Goal: Task Accomplishment & Management: Use online tool/utility

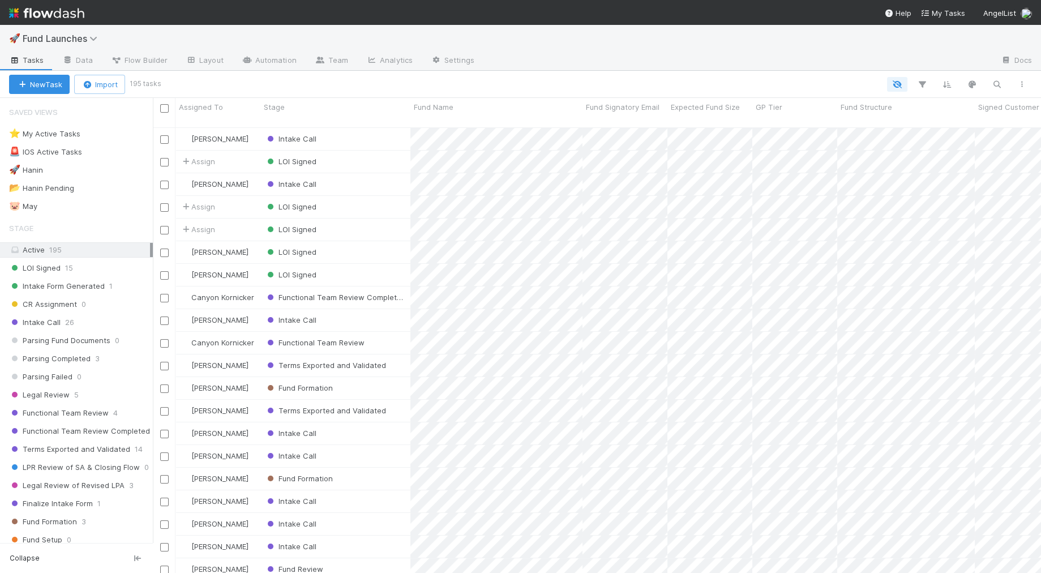
scroll to position [1, 1]
click at [119, 62] on icon at bounding box center [116, 60] width 11 height 7
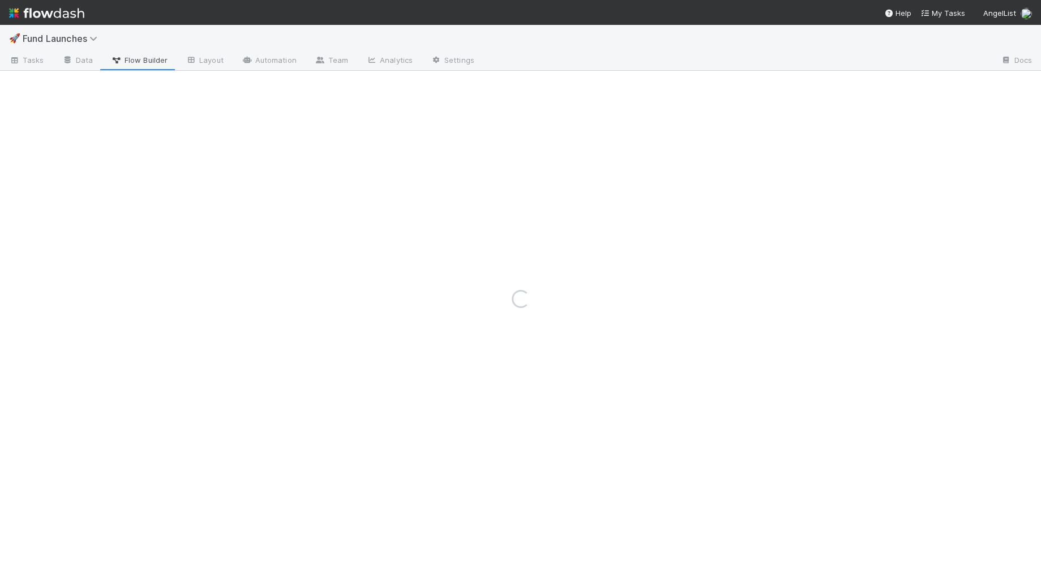
drag, startPoint x: 119, startPoint y: 62, endPoint x: 138, endPoint y: 57, distance: 19.9
click at [138, 57] on div "Loading..." at bounding box center [520, 299] width 1041 height 548
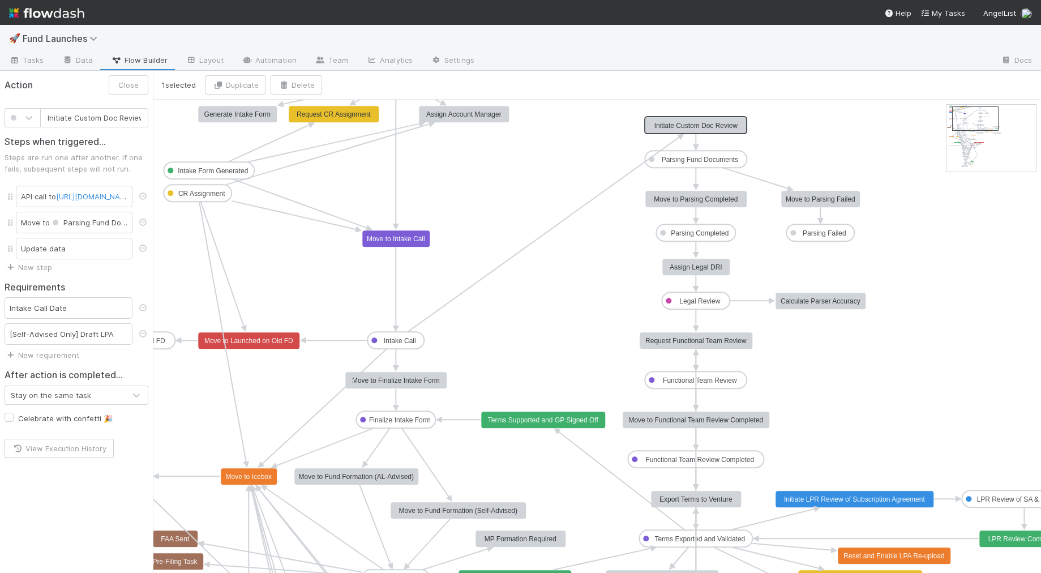
click at [727, 125] on text "Initiate Custom Doc Review" at bounding box center [696, 126] width 84 height 8
type input "Initiate LPR Review of Subscription Agreement"
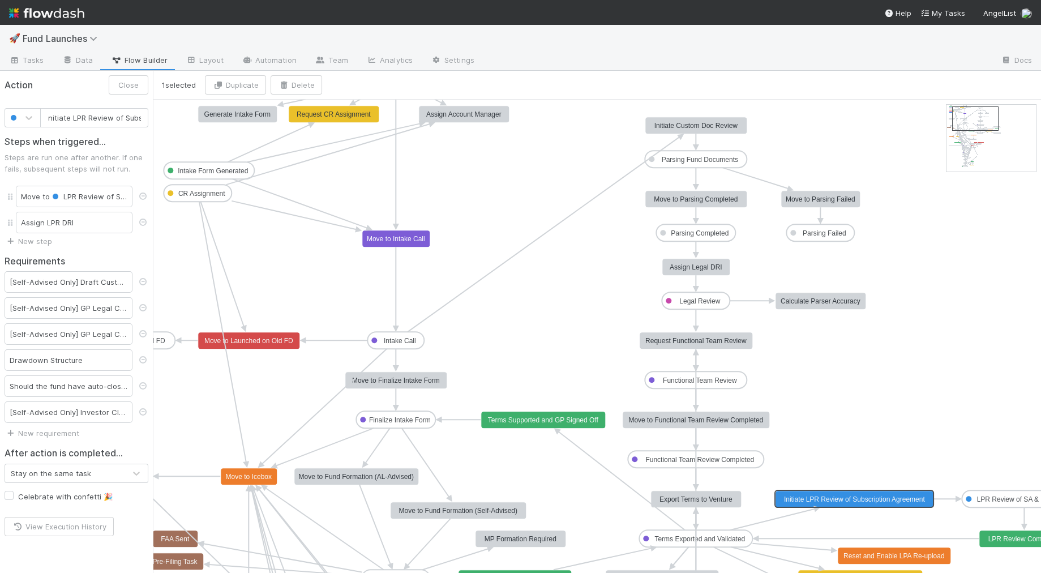
click at [864, 505] on rect at bounding box center [854, 499] width 158 height 17
click at [1001, 500] on text "LPR Review of SA & Closing Flow" at bounding box center [1028, 499] width 103 height 8
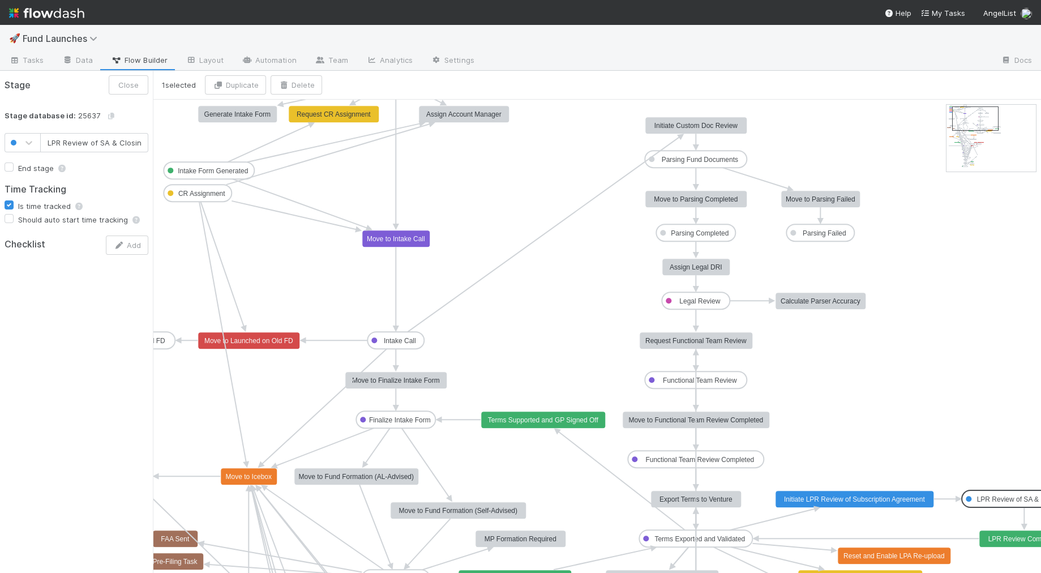
scroll to position [0, 20]
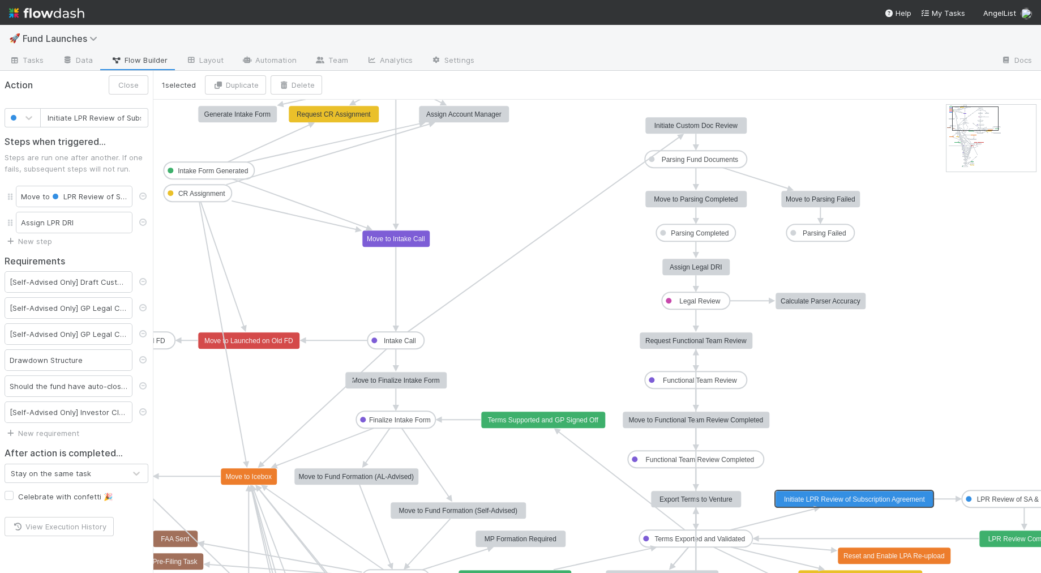
click at [863, 498] on text "Initiate LPR Review of Subscription Agreement" at bounding box center [854, 499] width 141 height 8
drag, startPoint x: 795, startPoint y: 487, endPoint x: 848, endPoint y: 498, distance: 54.3
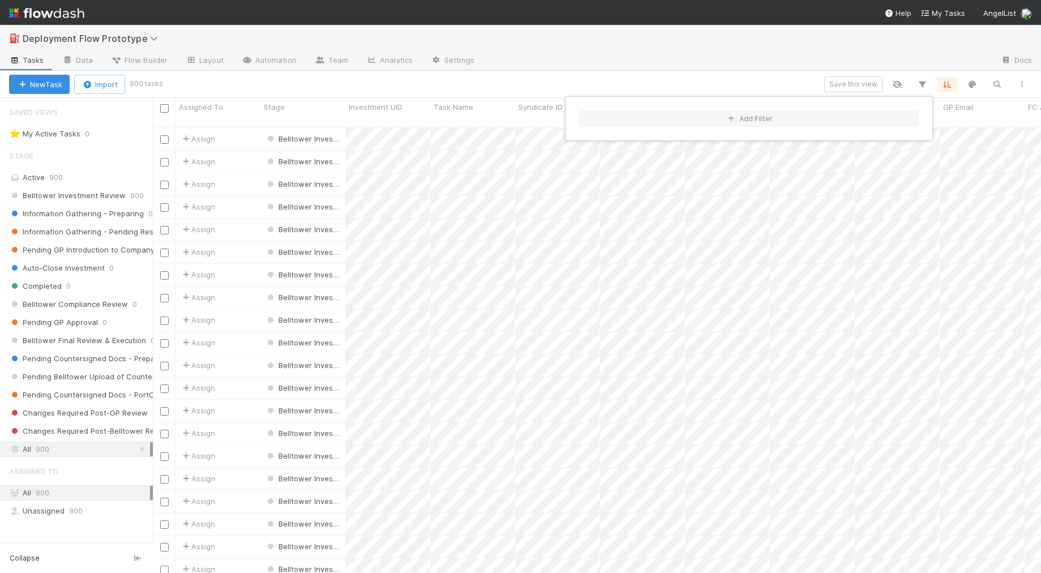
scroll to position [455, 887]
click at [668, 74] on div "Add Filter" at bounding box center [520, 286] width 1041 height 573
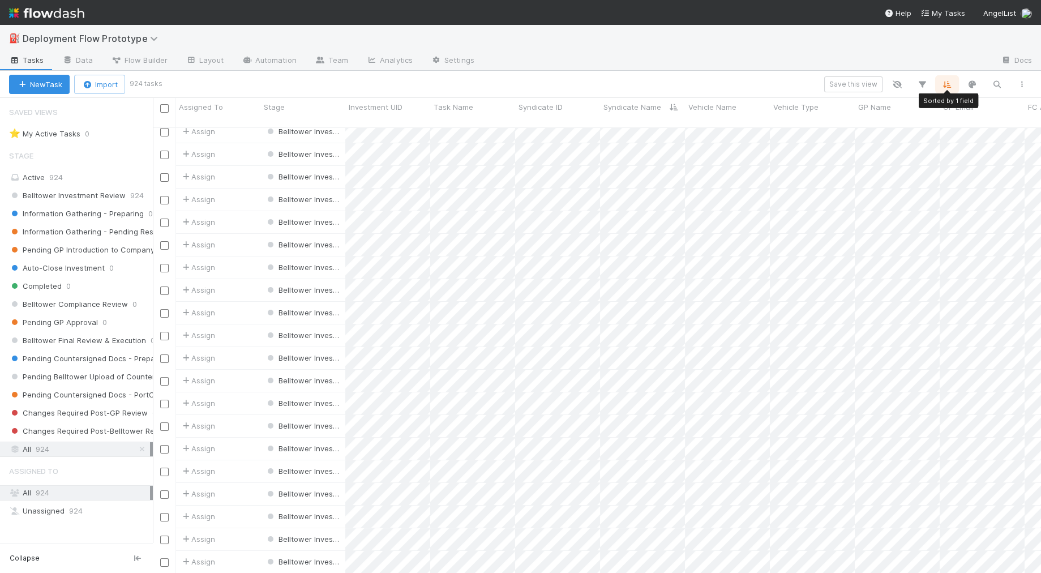
click at [944, 82] on icon "button" at bounding box center [946, 84] width 11 height 10
click at [787, 124] on div "Syndicate Name" at bounding box center [776, 129] width 55 height 10
type input "crea"
click at [794, 150] on div "Created On" at bounding box center [787, 145] width 82 height 19
click at [863, 124] on div "Oldest → Newest" at bounding box center [884, 129] width 58 height 10
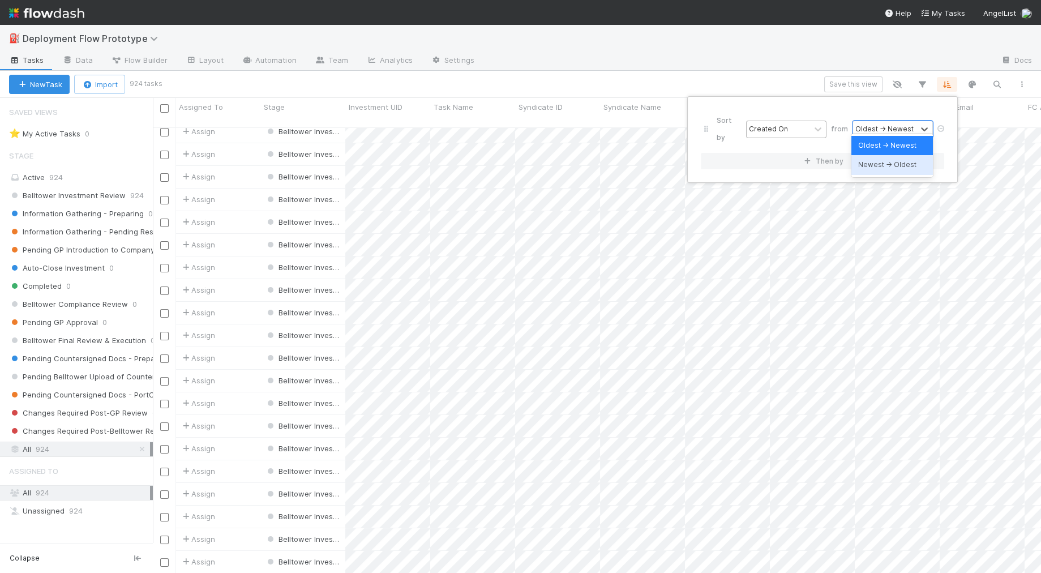
click at [880, 166] on div "Newest → Oldest" at bounding box center [892, 164] width 82 height 19
click at [709, 62] on div "Sort by Created On from option Newest → Oldest, selected. 0 results available. …" at bounding box center [520, 286] width 1041 height 573
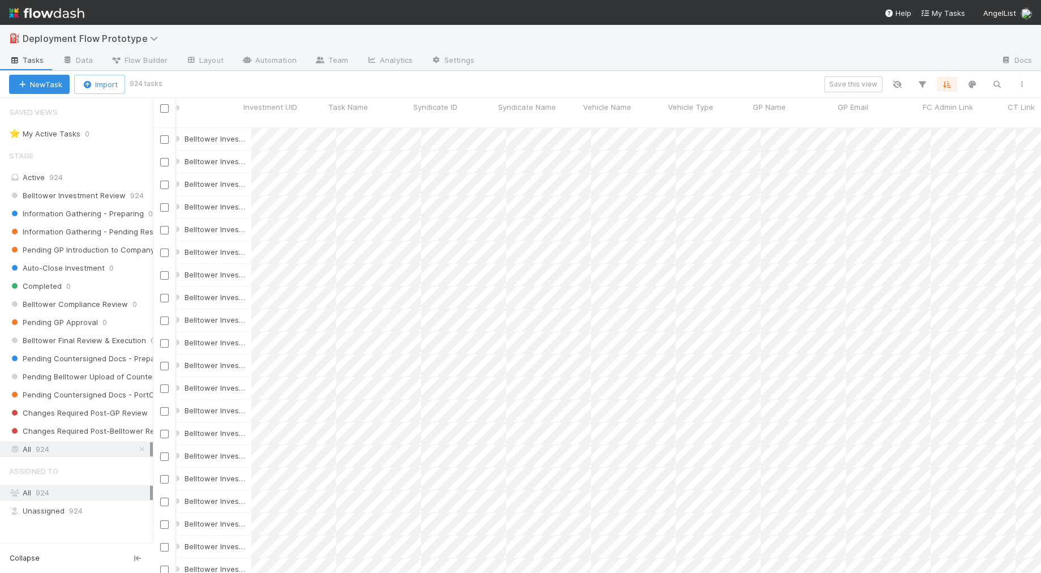
scroll to position [0, 109]
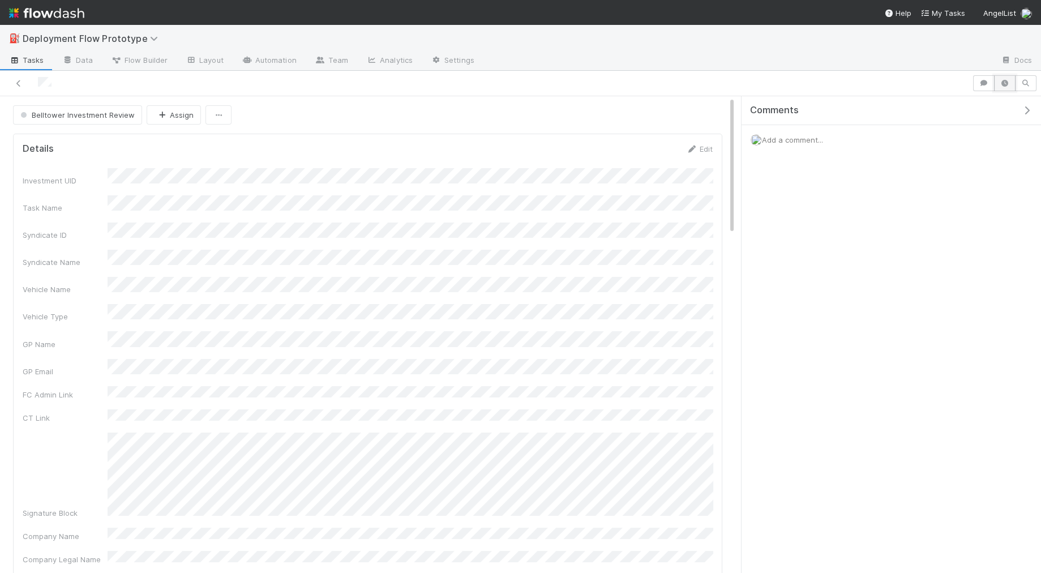
click at [936, 80] on icon "button" at bounding box center [1004, 83] width 11 height 7
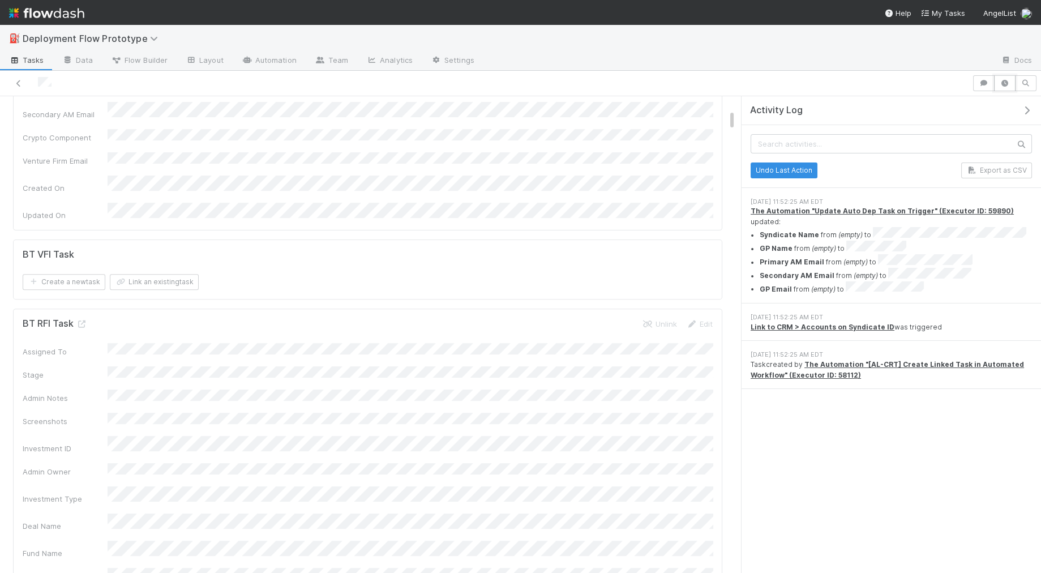
scroll to position [1014, 0]
click at [83, 319] on icon at bounding box center [81, 322] width 11 height 7
click at [83, 431] on icon at bounding box center [81, 434] width 11 height 7
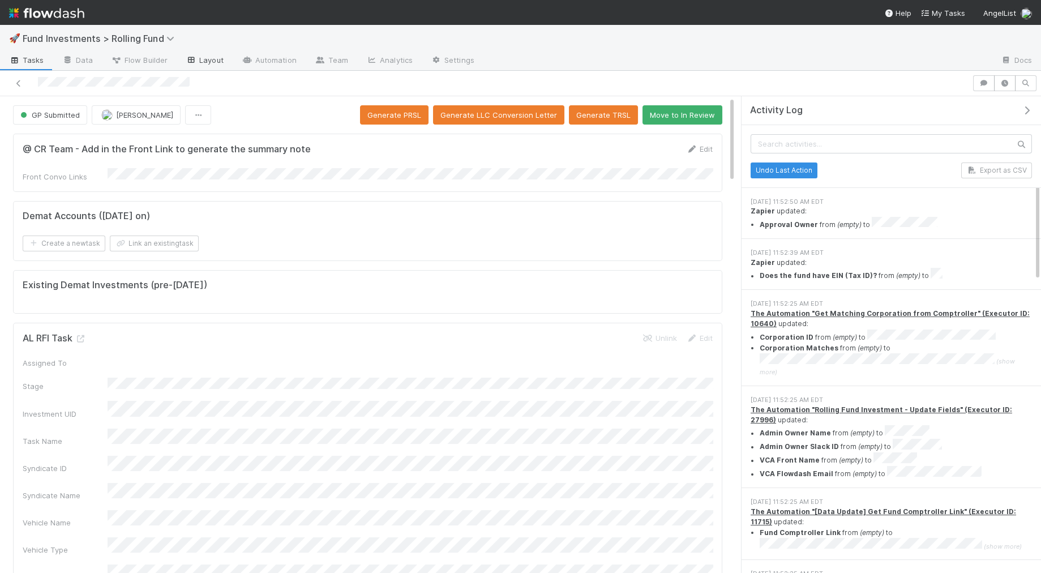
click at [200, 61] on link "Layout" at bounding box center [205, 61] width 56 height 18
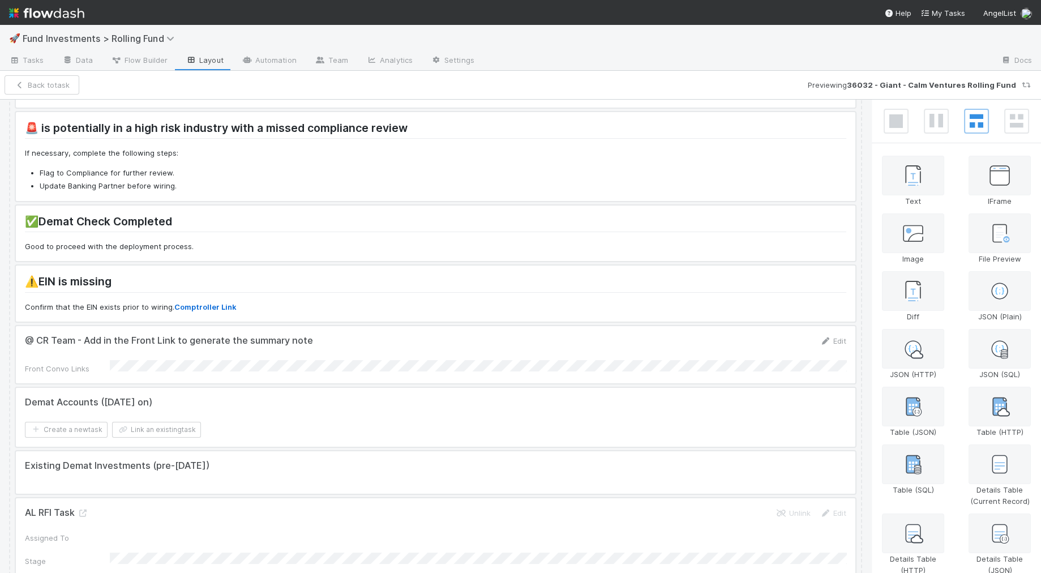
scroll to position [511, 0]
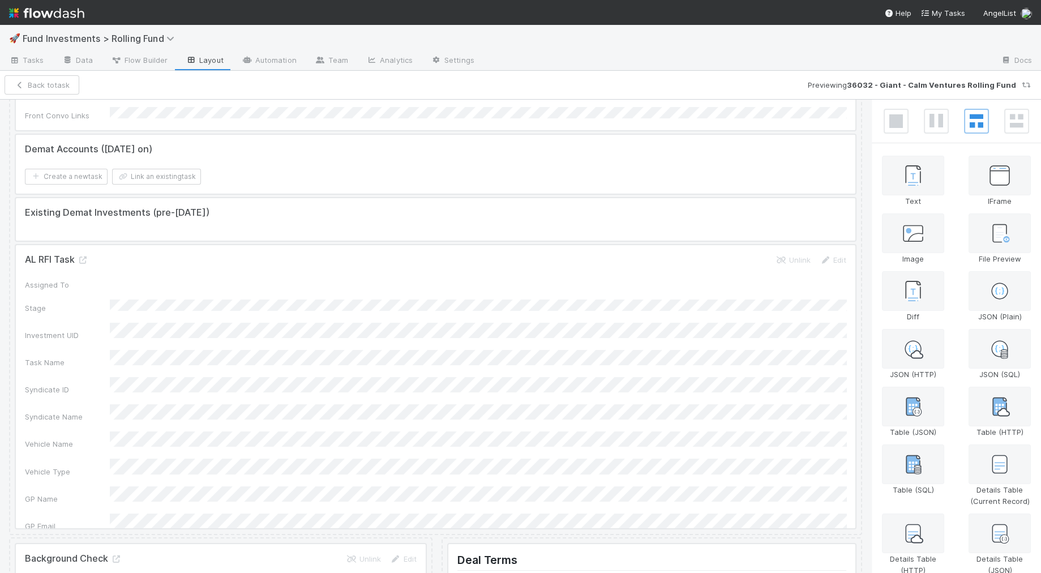
click at [203, 298] on div at bounding box center [435, 386] width 839 height 283
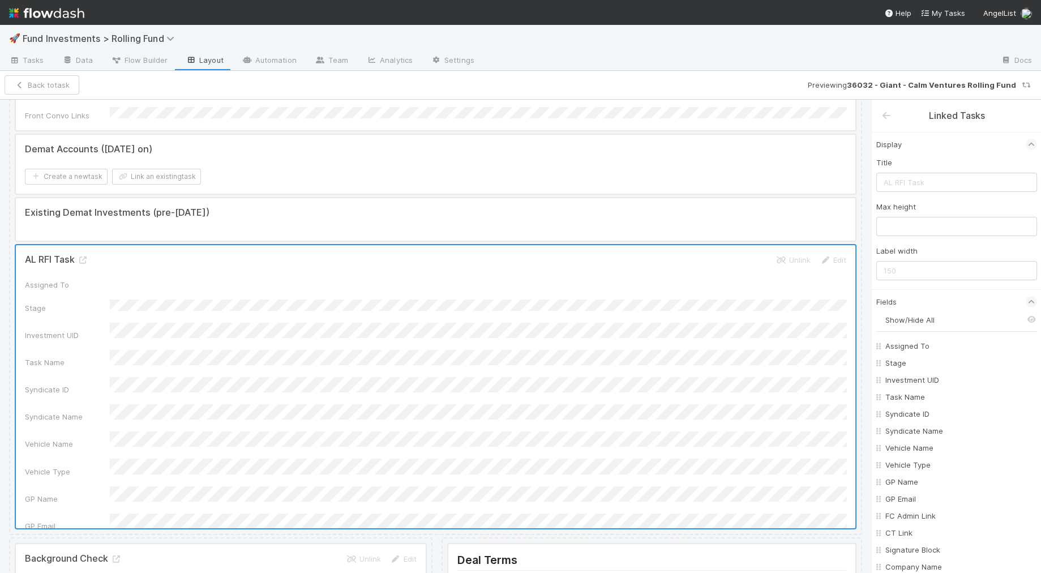
click at [930, 322] on input "Show/Hide All" at bounding box center [961, 319] width 152 height 11
checkbox input "false"
checkbox To "false"
checkbox input "false"
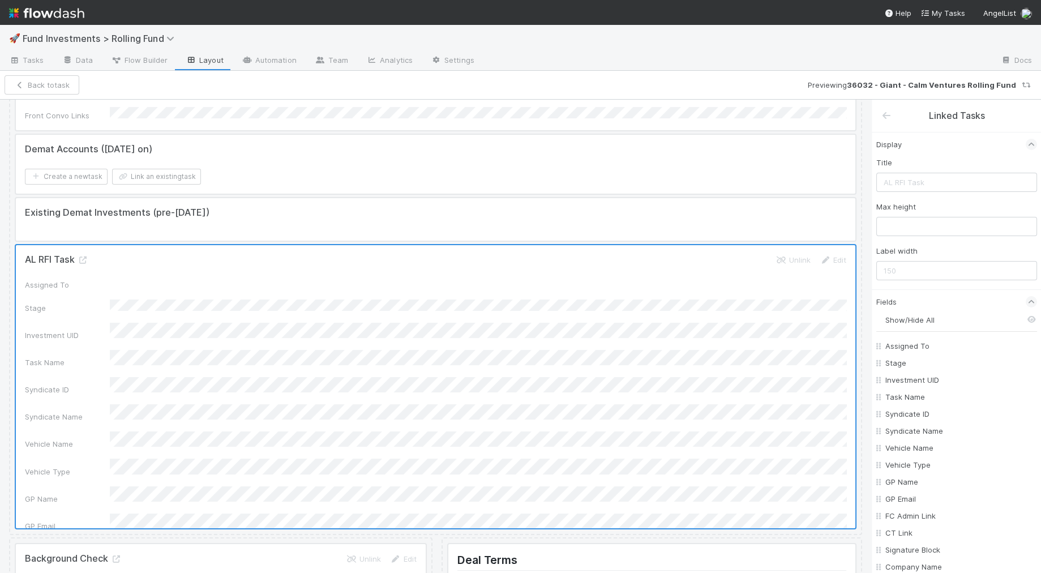
checkbox input "false"
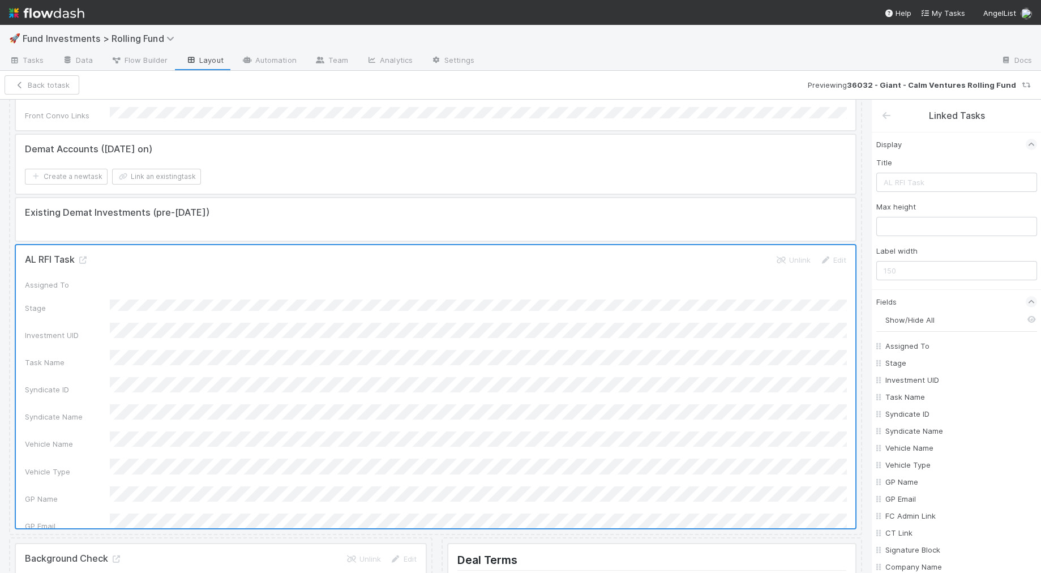
checkbox input "false"
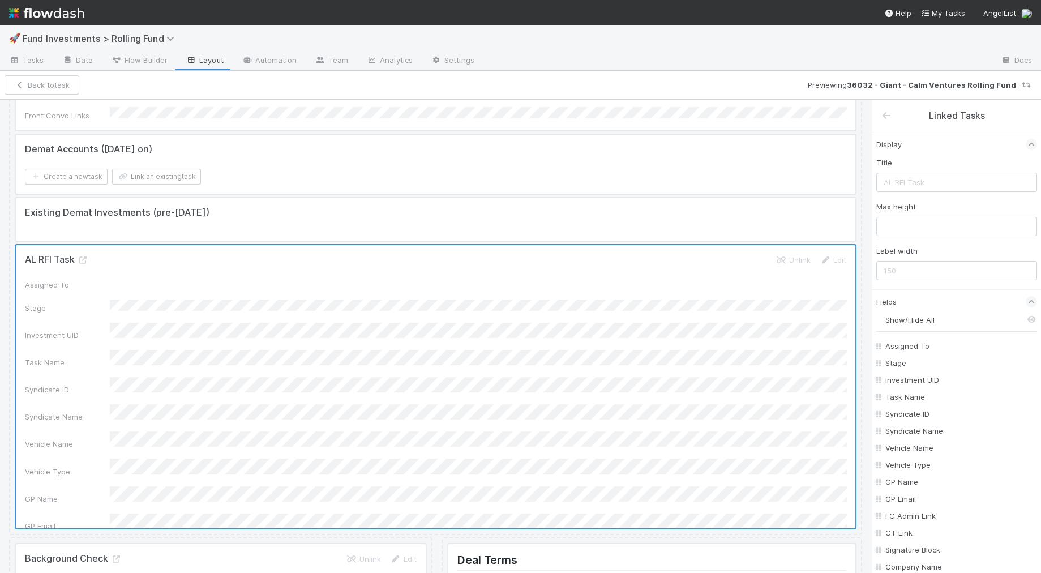
checkbox input "false"
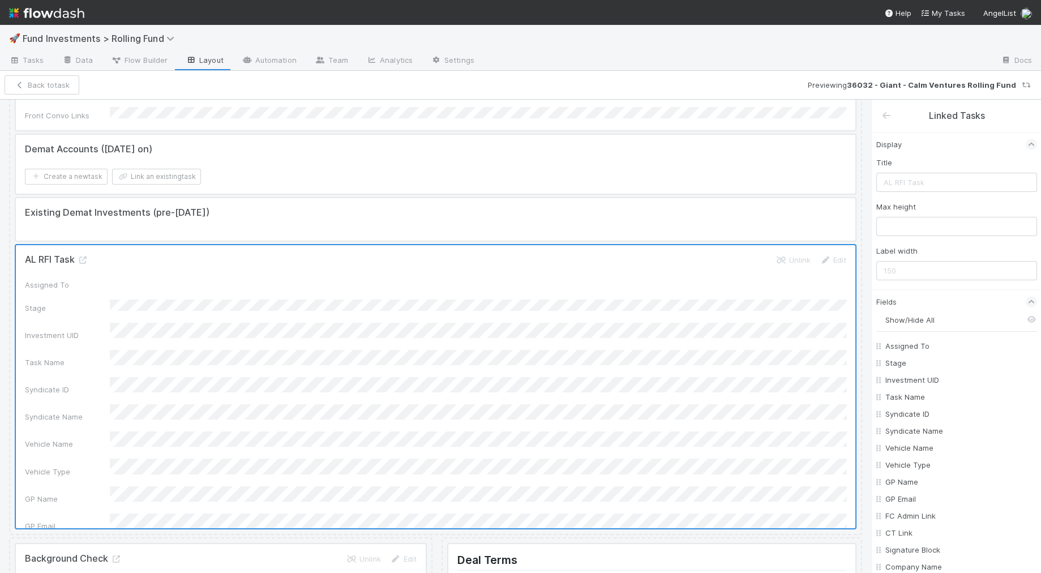
checkbox input "false"
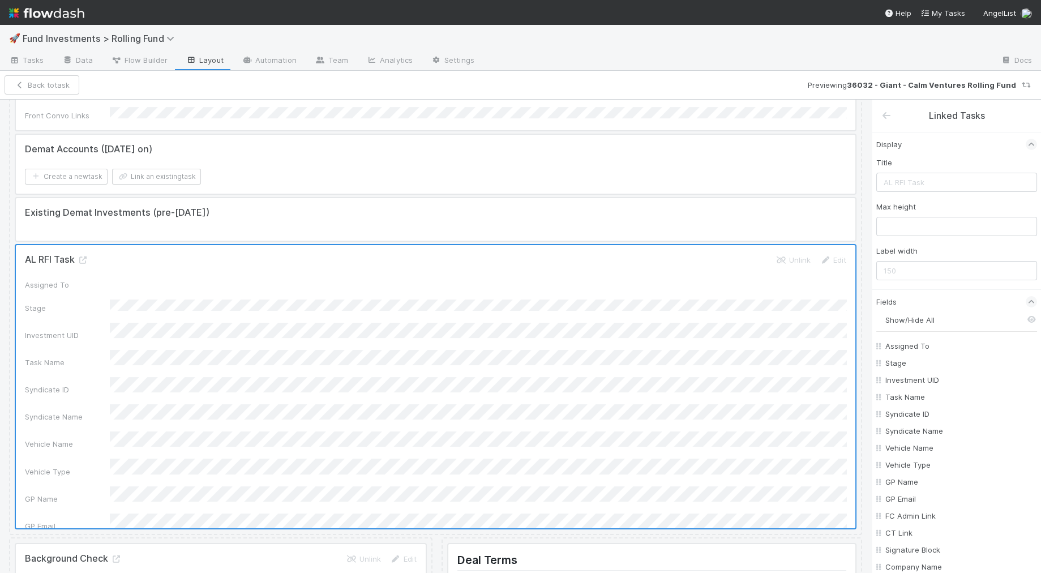
checkbox input "false"
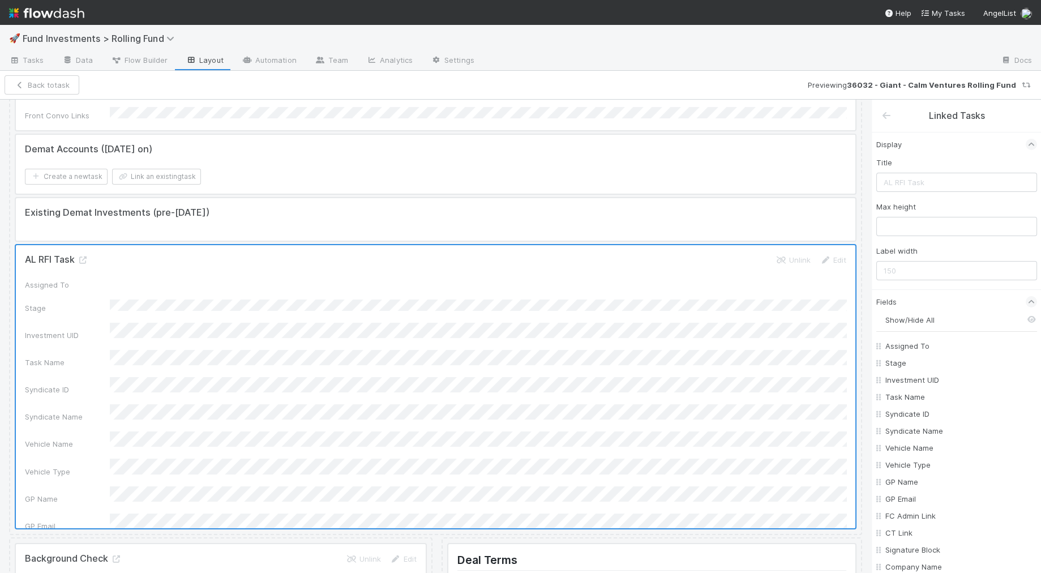
checkbox input "false"
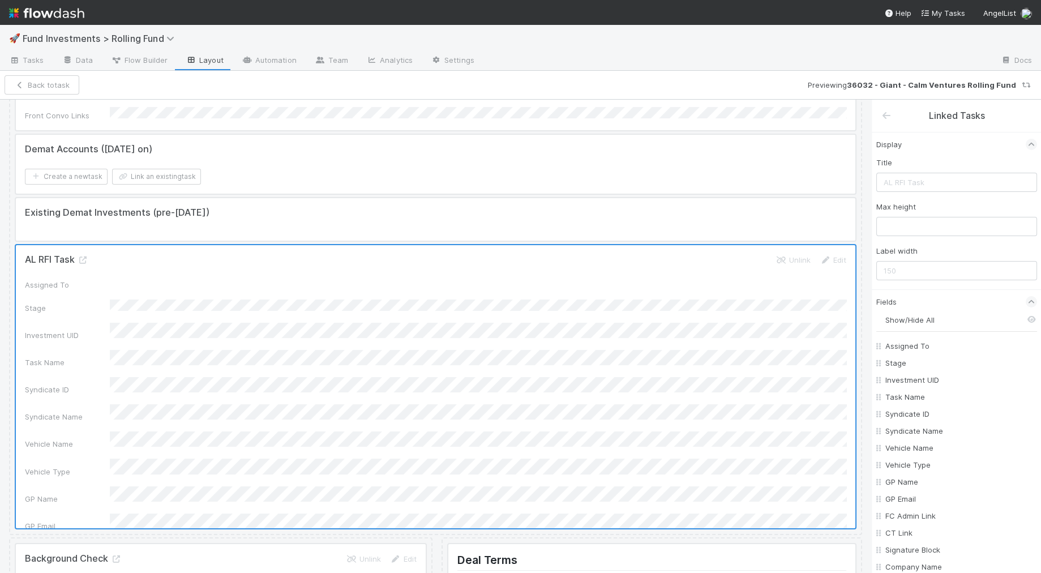
checkbox input "false"
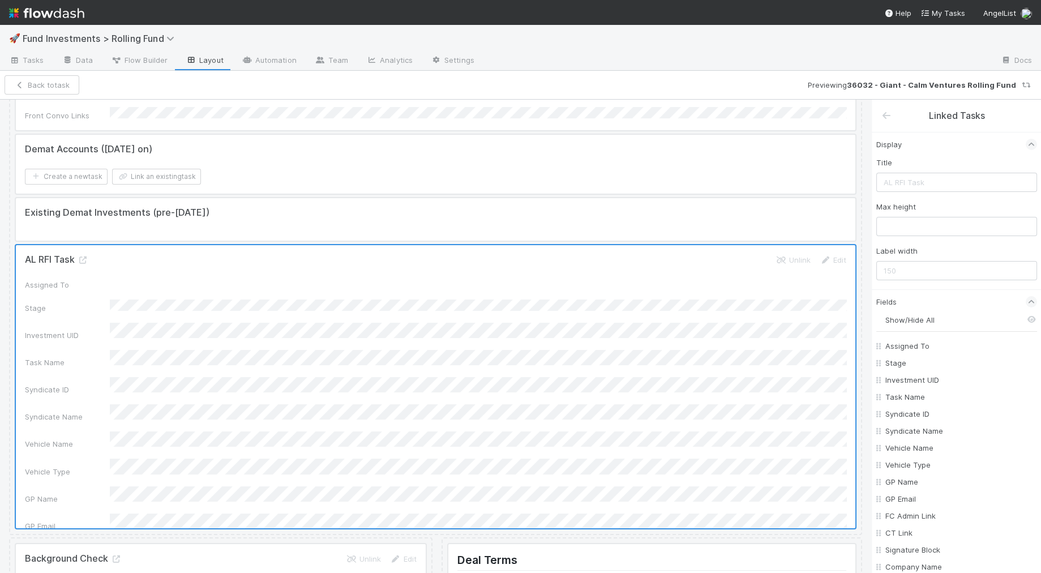
checkbox input "false"
checkbox On "false"
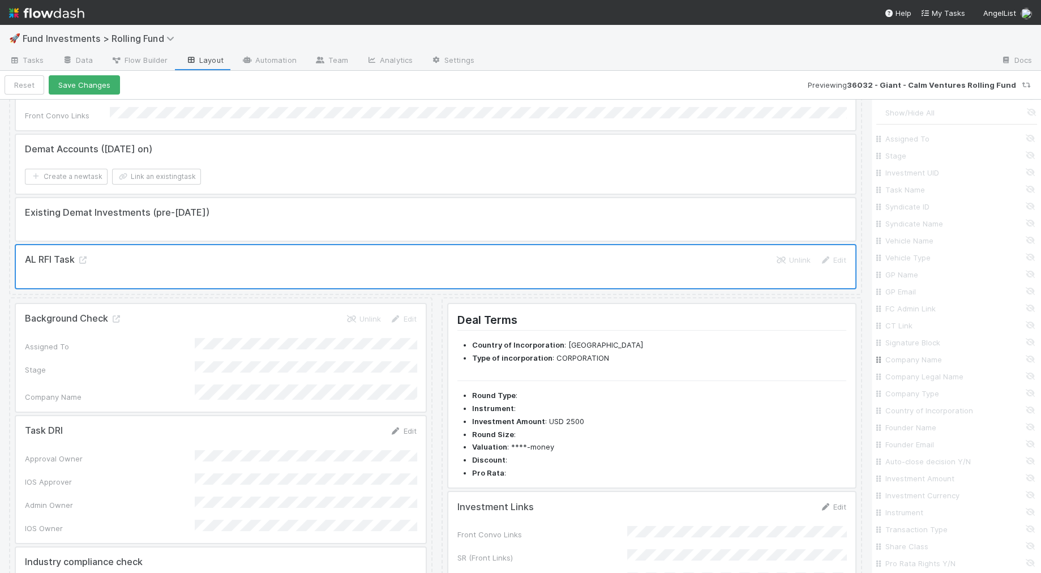
scroll to position [616, 0]
click at [913, 456] on label "Only on some stages" at bounding box center [927, 458] width 75 height 11
click at [885, 456] on input "Only on some stages" at bounding box center [880, 458] width 9 height 10
radio input "true"
radio input "false"
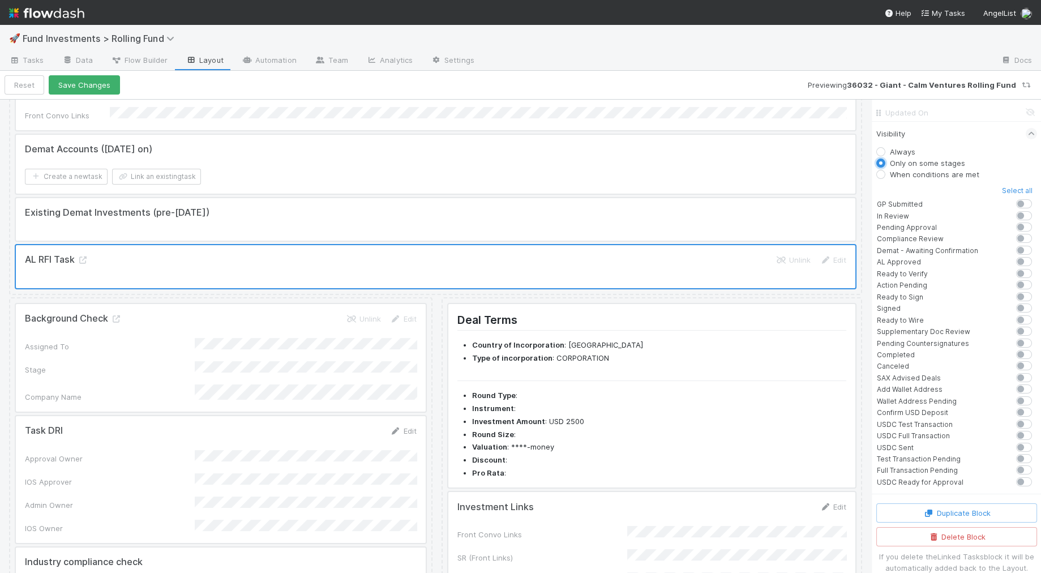
scroll to position [917, 0]
click at [95, 84] on button "Save Changes" at bounding box center [84, 84] width 71 height 19
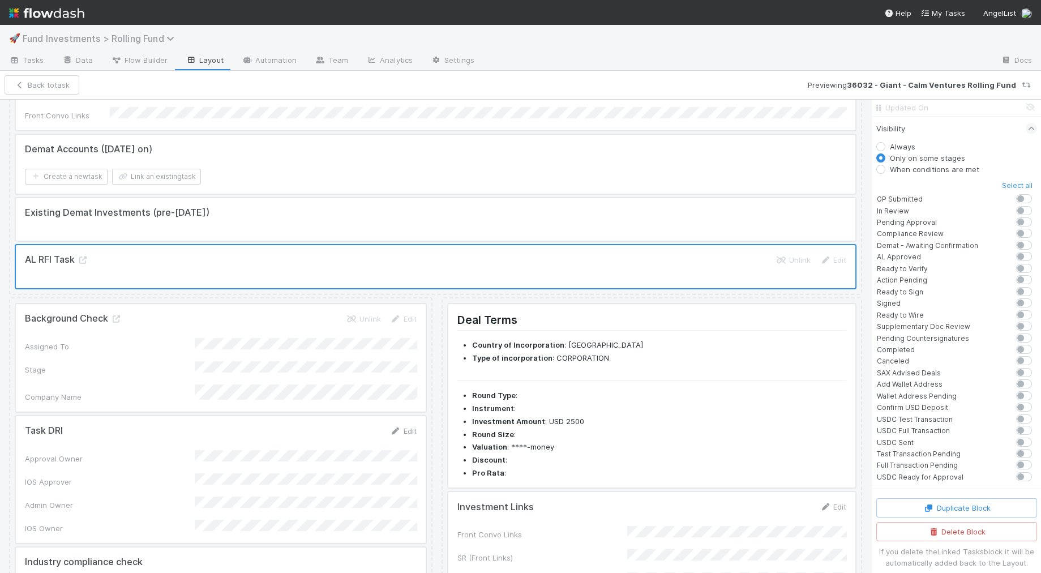
click at [115, 37] on span "Fund Investments > Rolling Fund" at bounding box center [101, 38] width 157 height 11
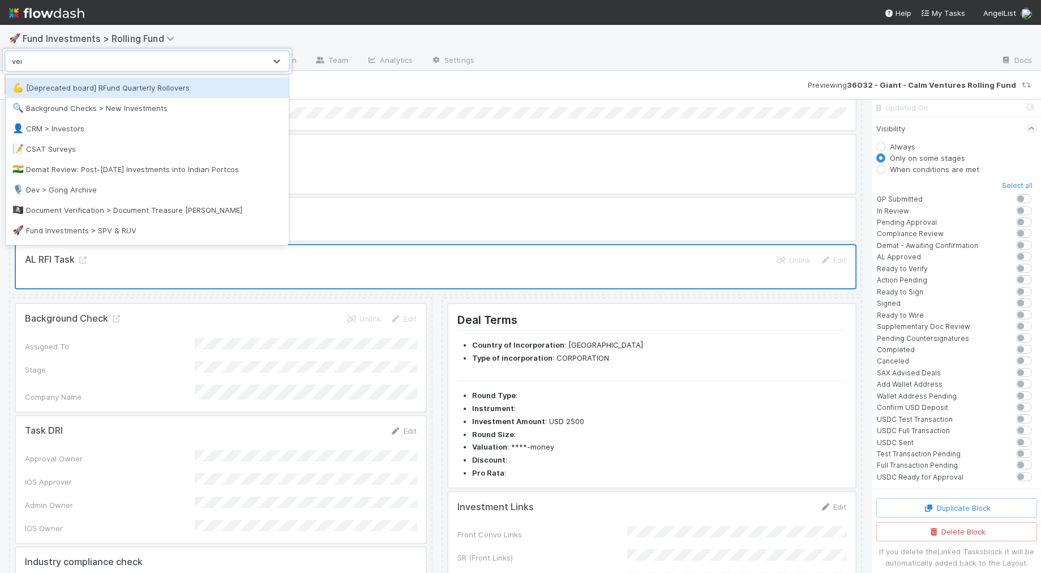
type input "vent"
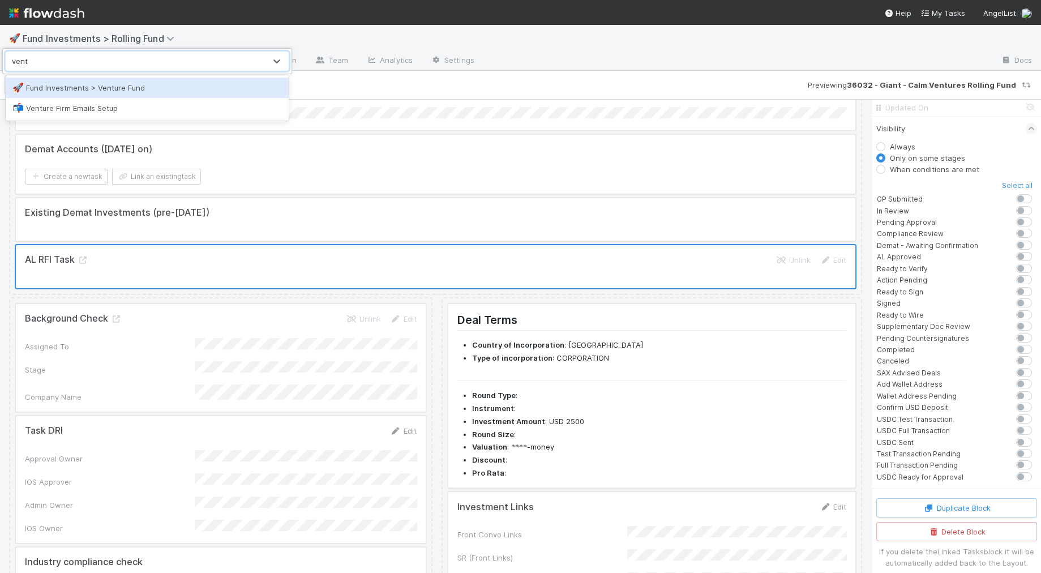
click at [109, 93] on div "🚀 Fund Investments > Venture Fund" at bounding box center [147, 88] width 283 height 20
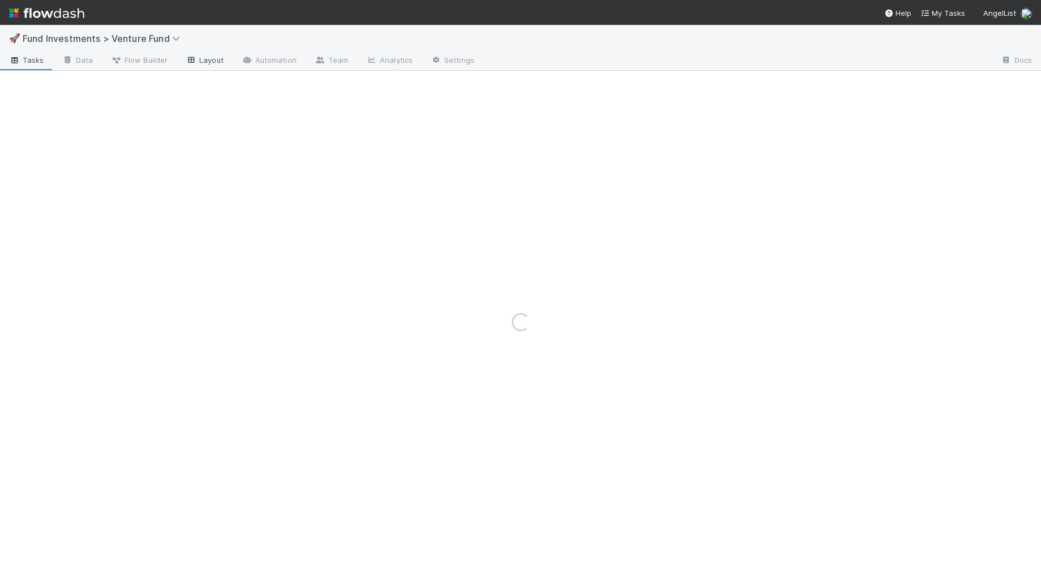
click at [198, 59] on link "Layout" at bounding box center [205, 61] width 56 height 18
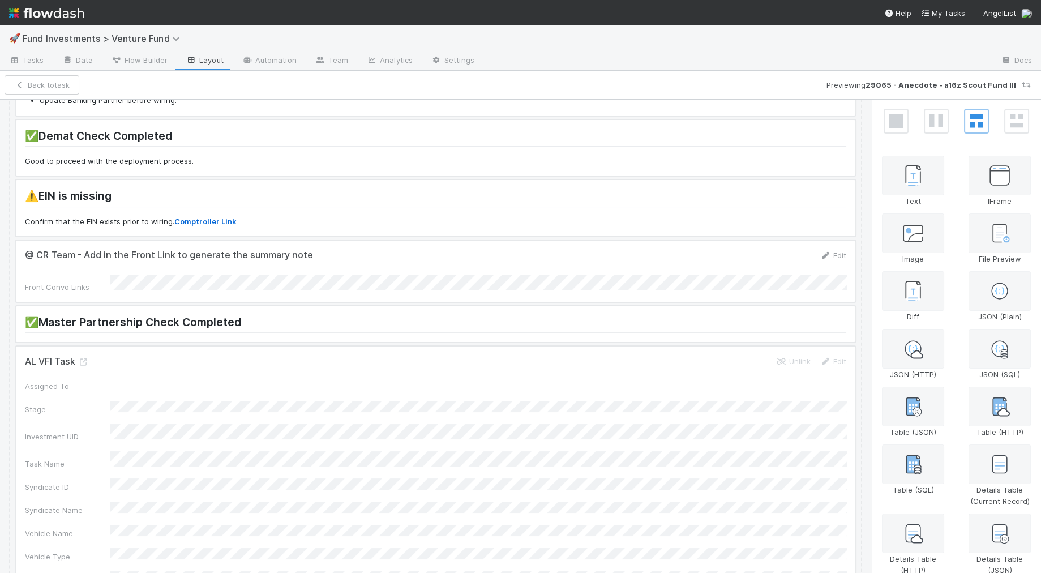
scroll to position [501, 0]
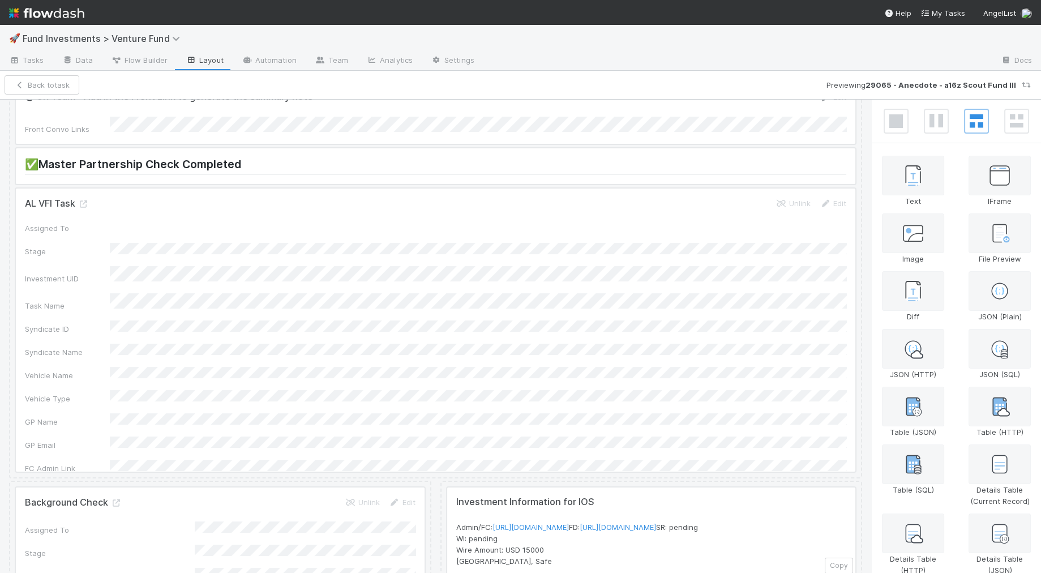
click at [268, 243] on div at bounding box center [435, 329] width 839 height 283
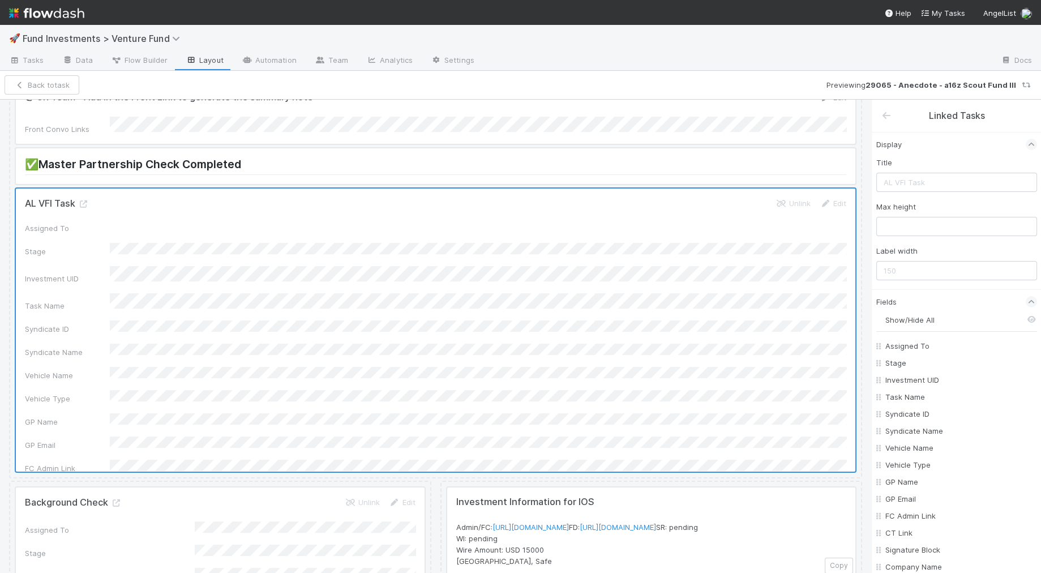
scroll to position [6, 0]
click at [937, 308] on input "Show/Hide All" at bounding box center [961, 313] width 152 height 11
checkbox input "false"
checkbox To "false"
checkbox input "false"
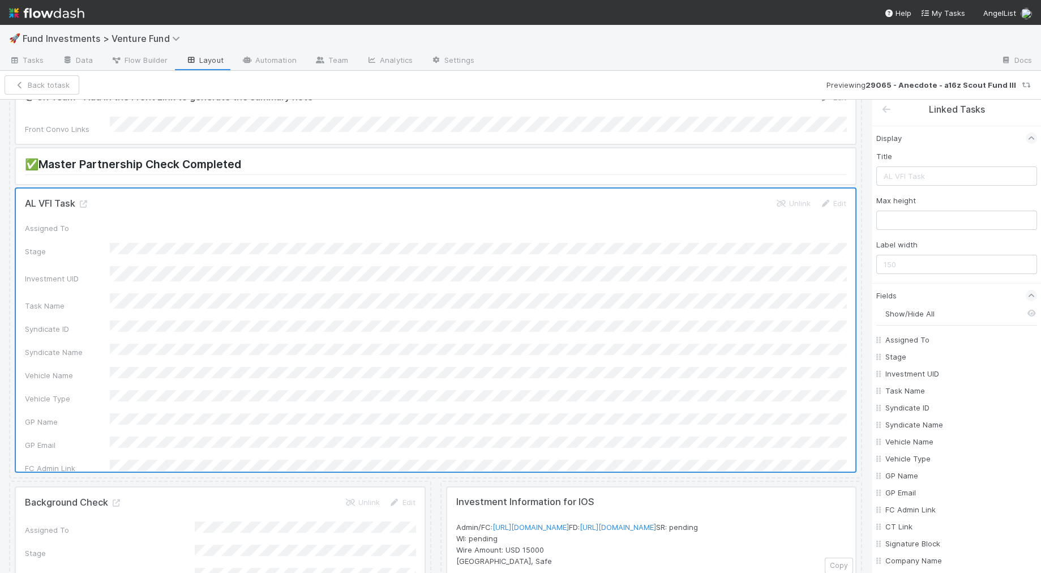
checkbox input "false"
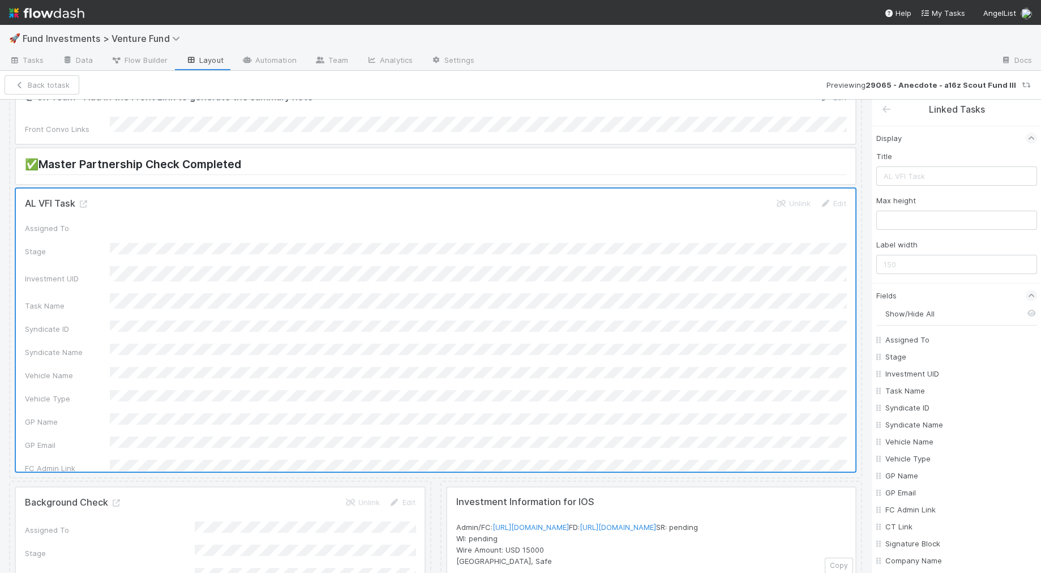
checkbox input "false"
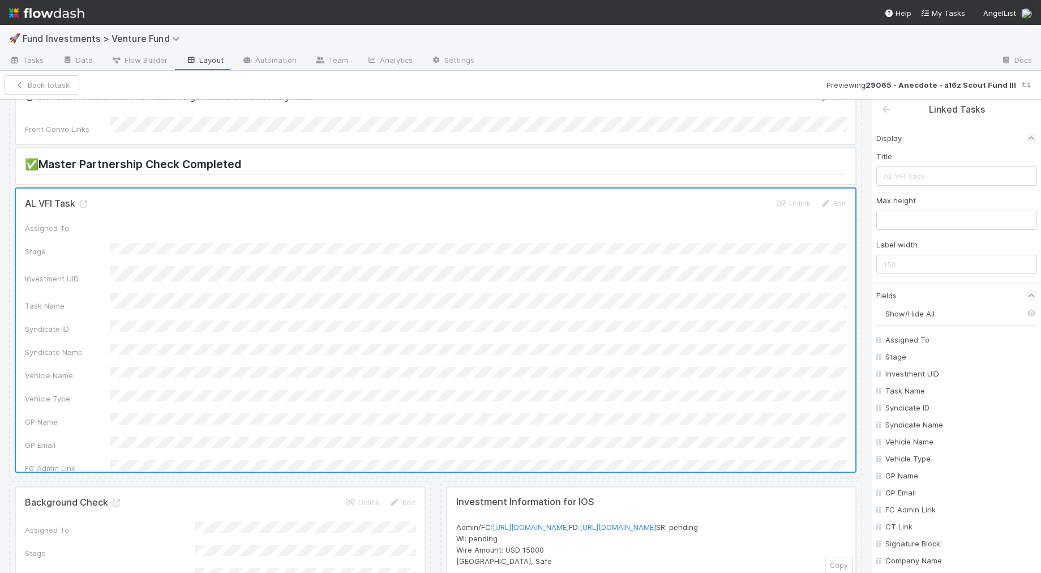
checkbox input "false"
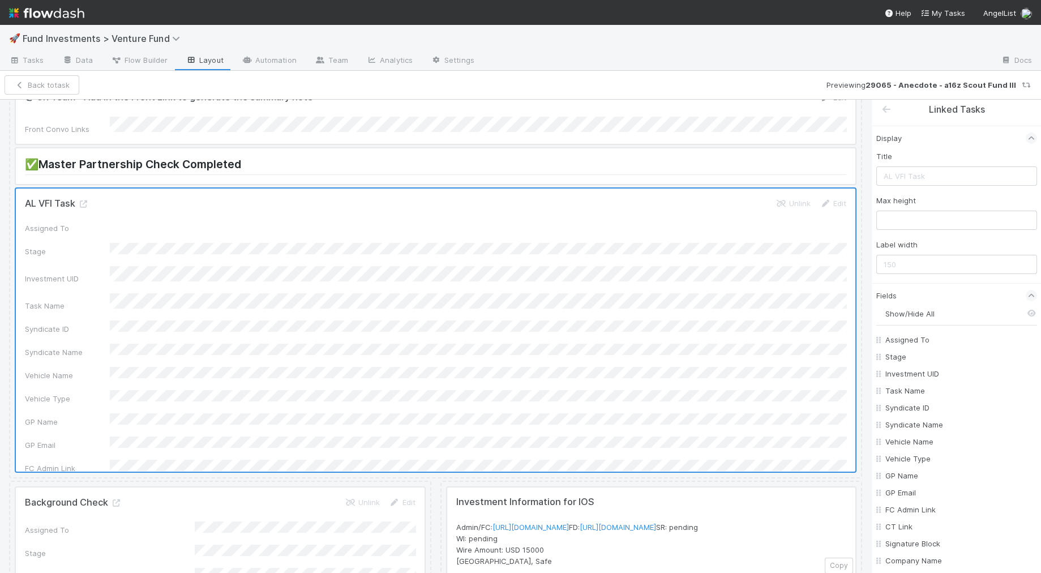
checkbox input "false"
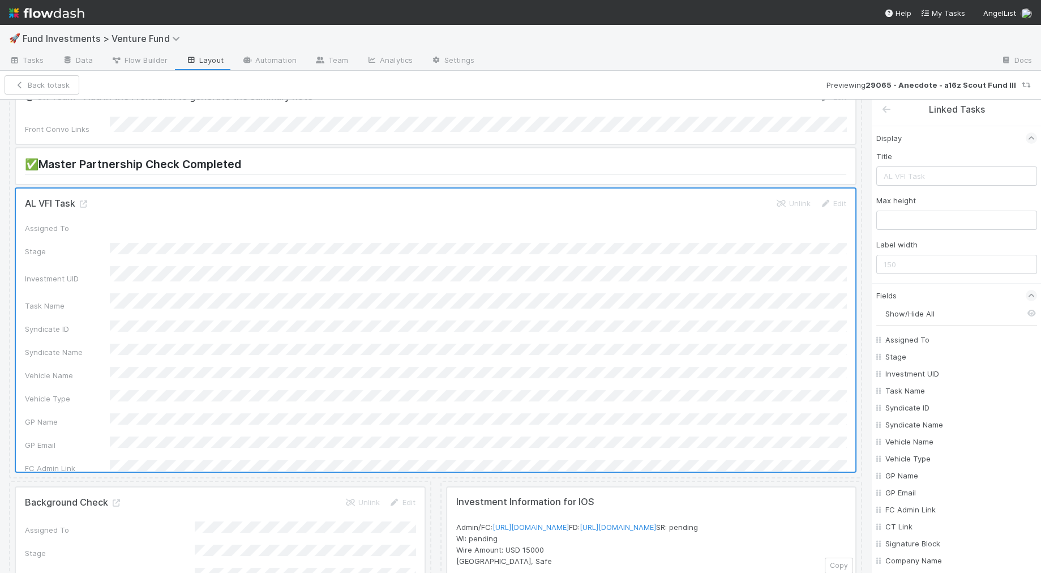
checkbox input "false"
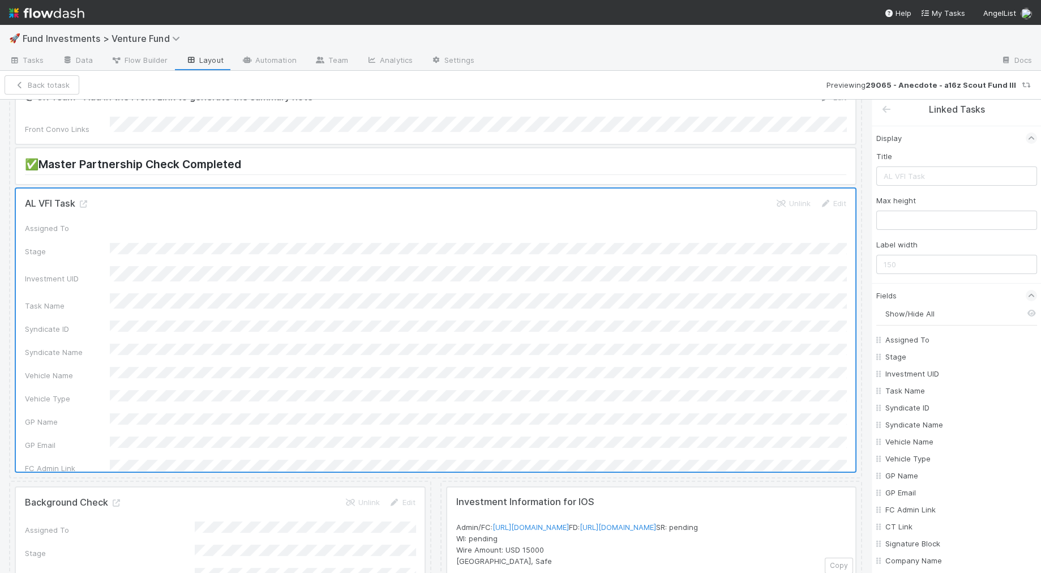
checkbox input "false"
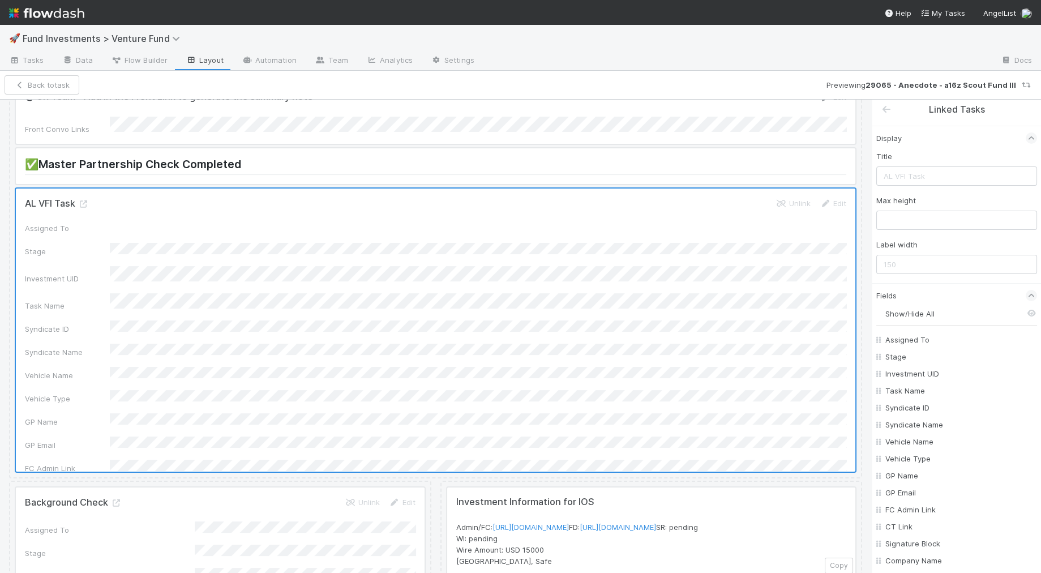
checkbox input "false"
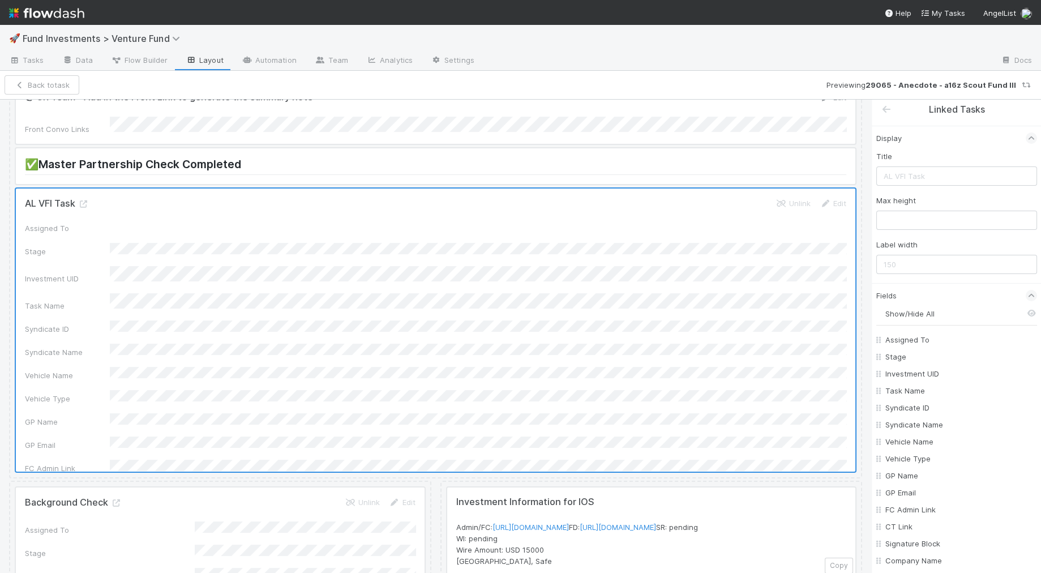
checkbox input "false"
checkbox On "false"
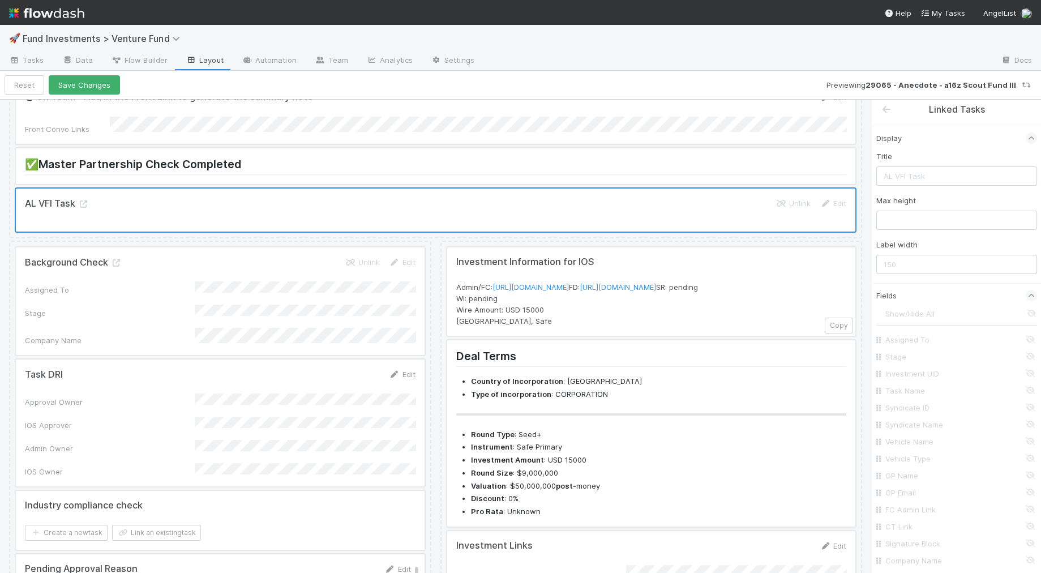
drag, startPoint x: 1031, startPoint y: 293, endPoint x: 1026, endPoint y: 300, distance: 8.2
click at [1031, 293] on icon at bounding box center [1031, 295] width 7 height 11
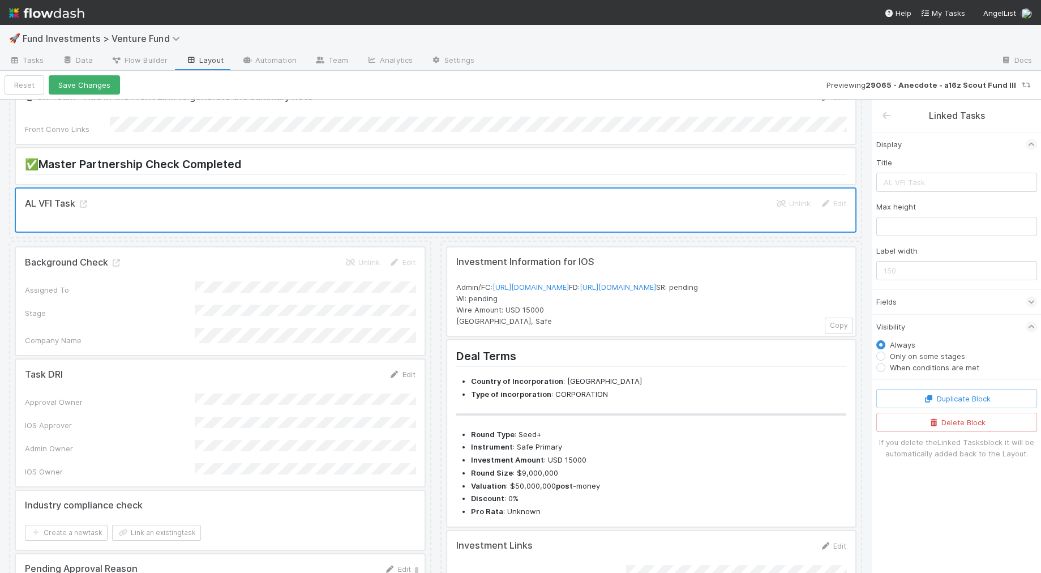
click at [936, 353] on label "Only on some stages" at bounding box center [927, 355] width 75 height 11
click at [885, 353] on input "Only on some stages" at bounding box center [880, 355] width 9 height 10
radio input "true"
radio input "false"
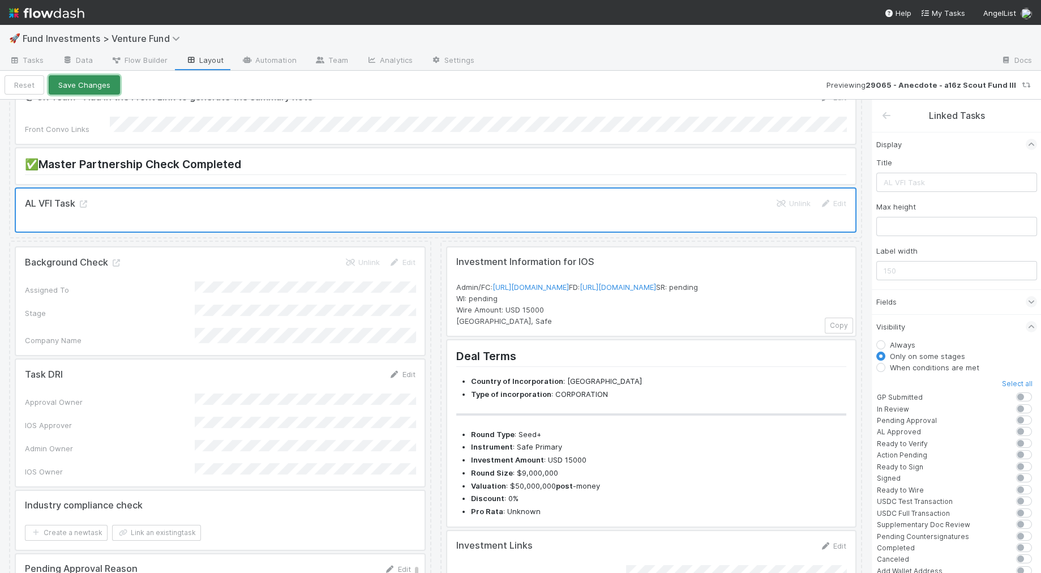
click at [79, 85] on button "Save Changes" at bounding box center [84, 84] width 71 height 19
click at [117, 35] on span "Fund Investments > Venture Fund" at bounding box center [104, 38] width 163 height 11
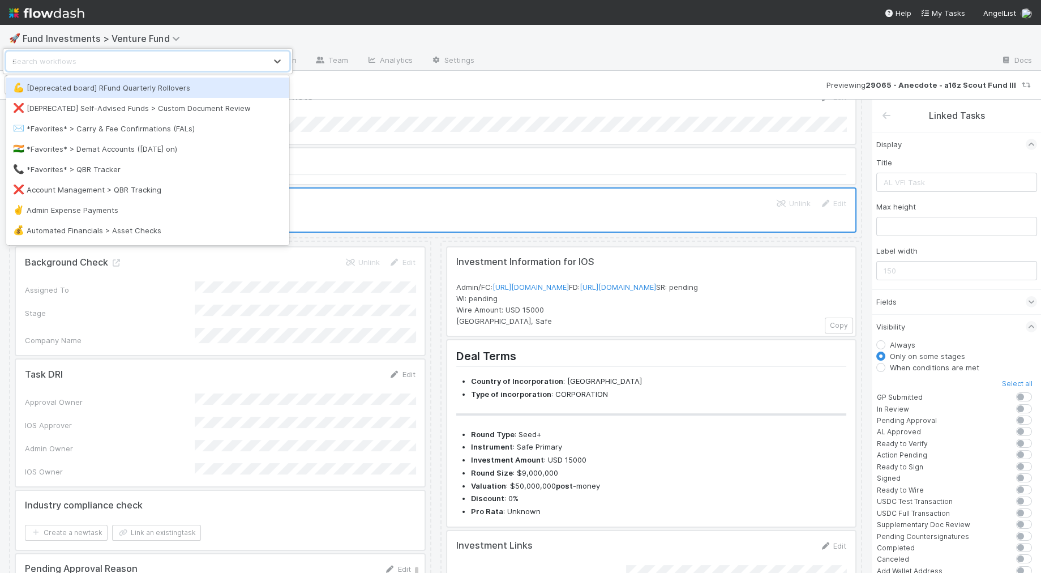
type input "spv"
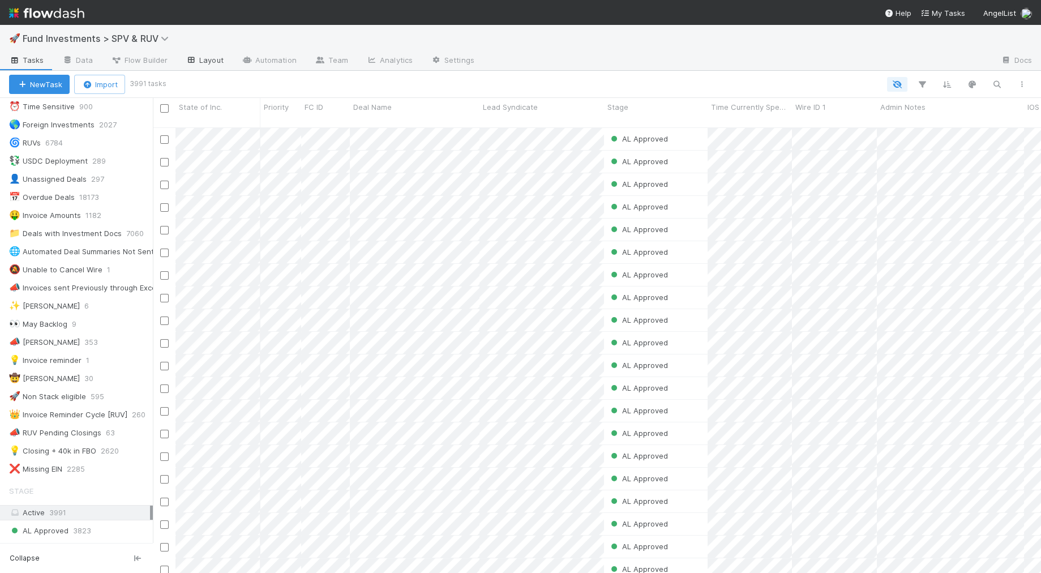
click at [201, 59] on link "Layout" at bounding box center [205, 61] width 56 height 18
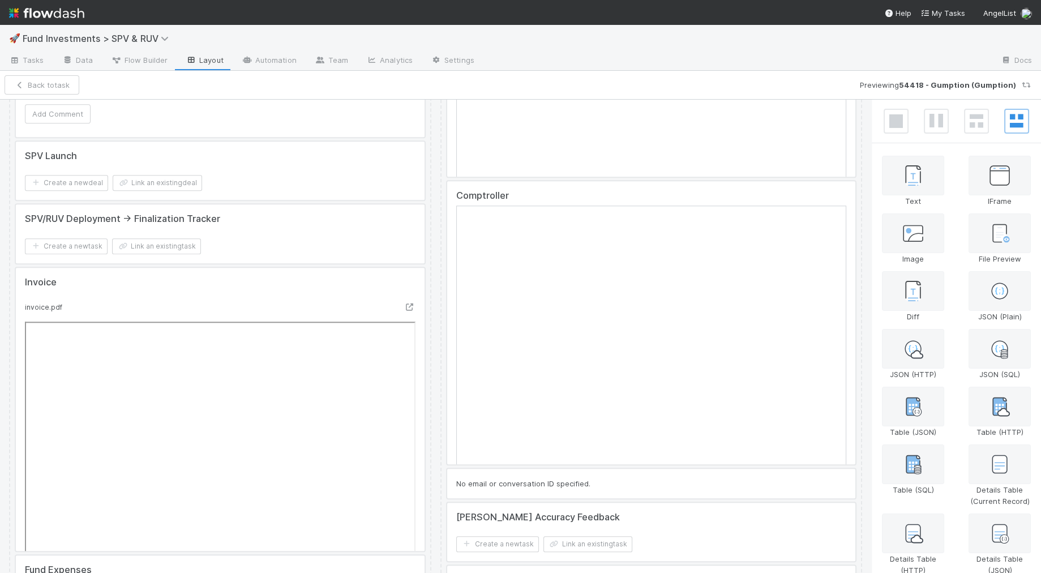
scroll to position [4710, 0]
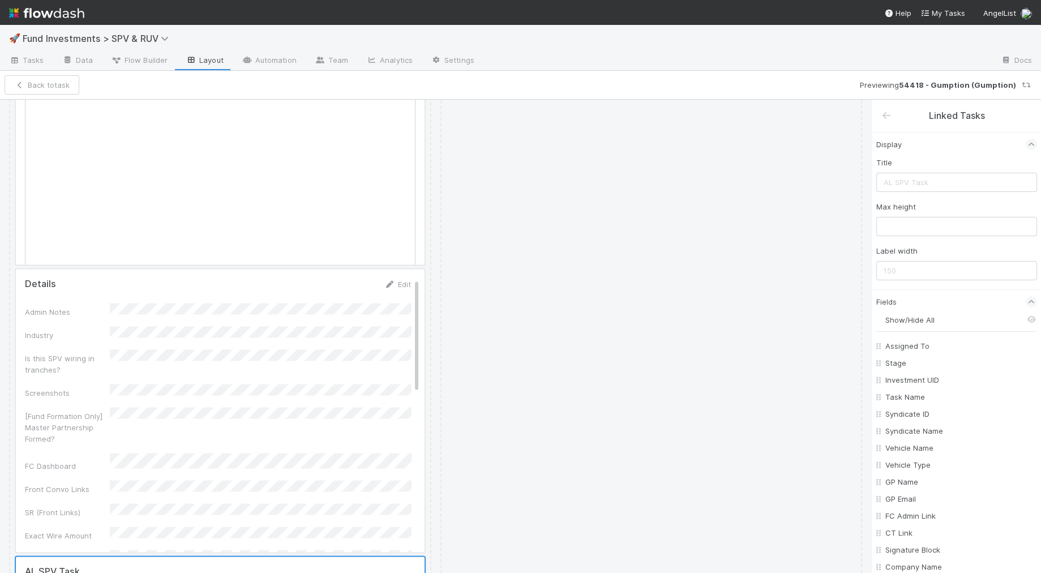
click at [917, 315] on input "Show/Hide All" at bounding box center [961, 319] width 152 height 11
checkbox input "false"
checkbox To "false"
checkbox input "false"
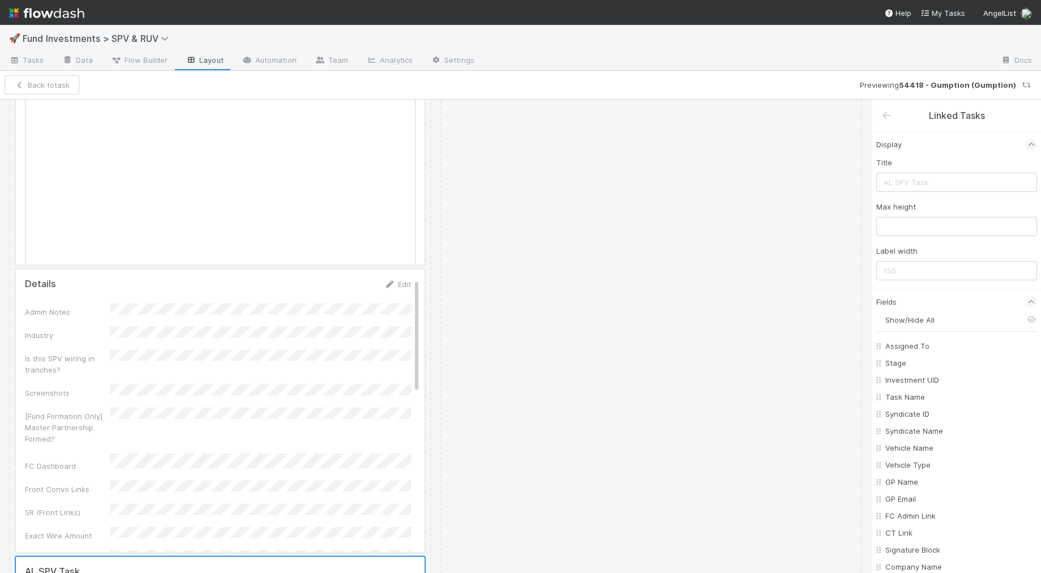
checkbox input "false"
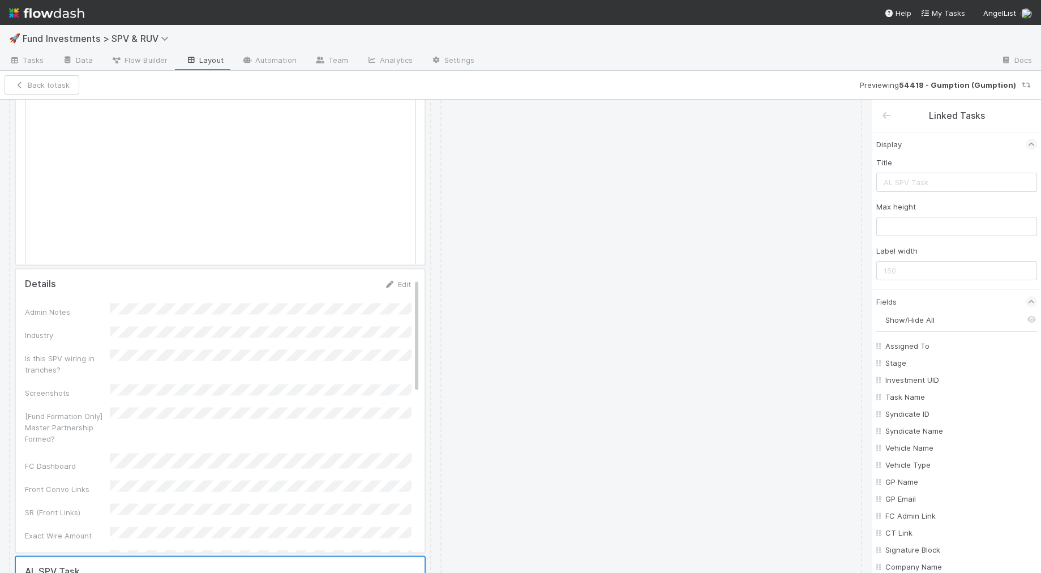
checkbox input "false"
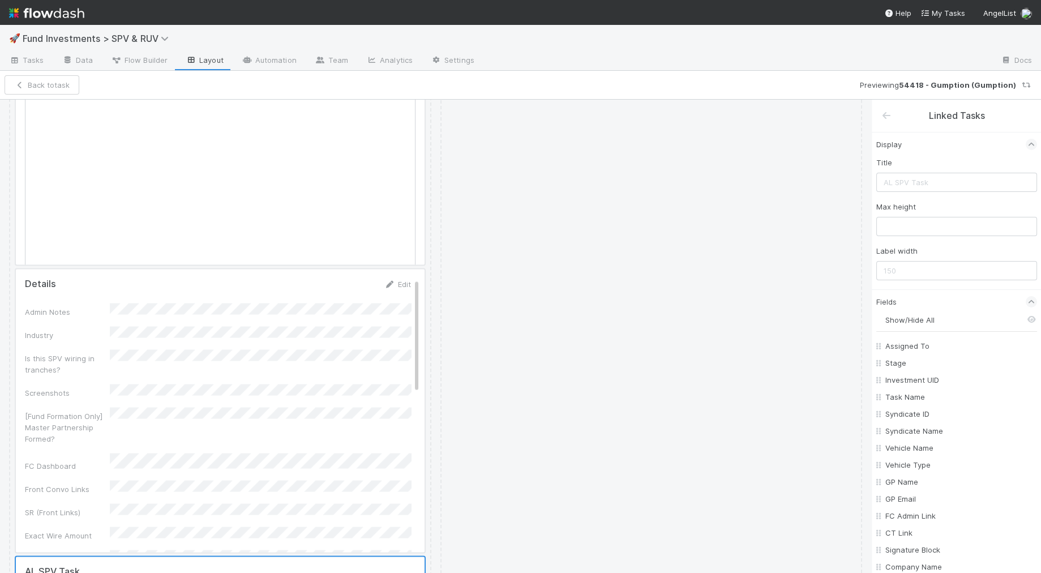
checkbox input "false"
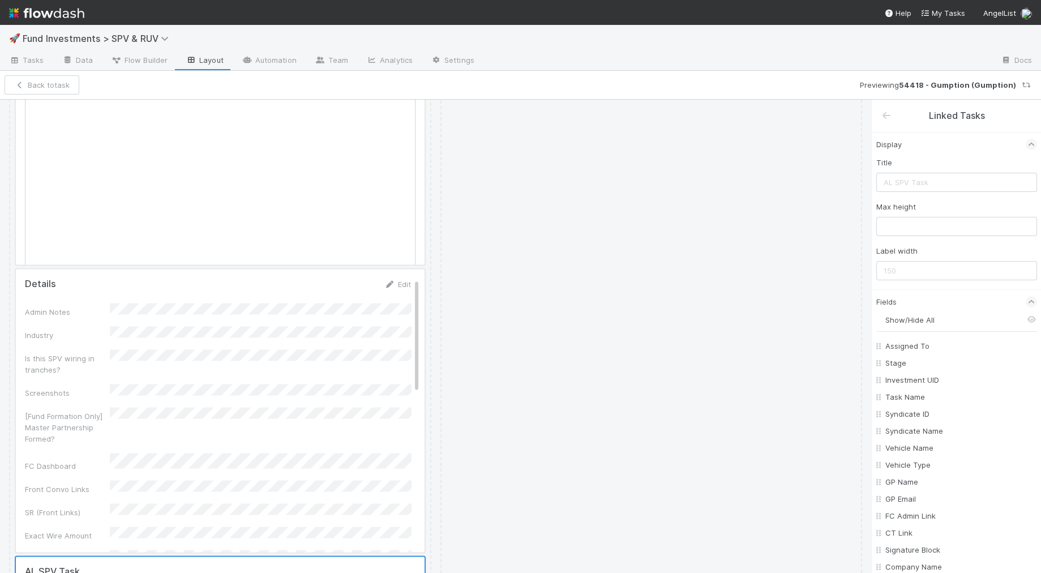
checkbox input "false"
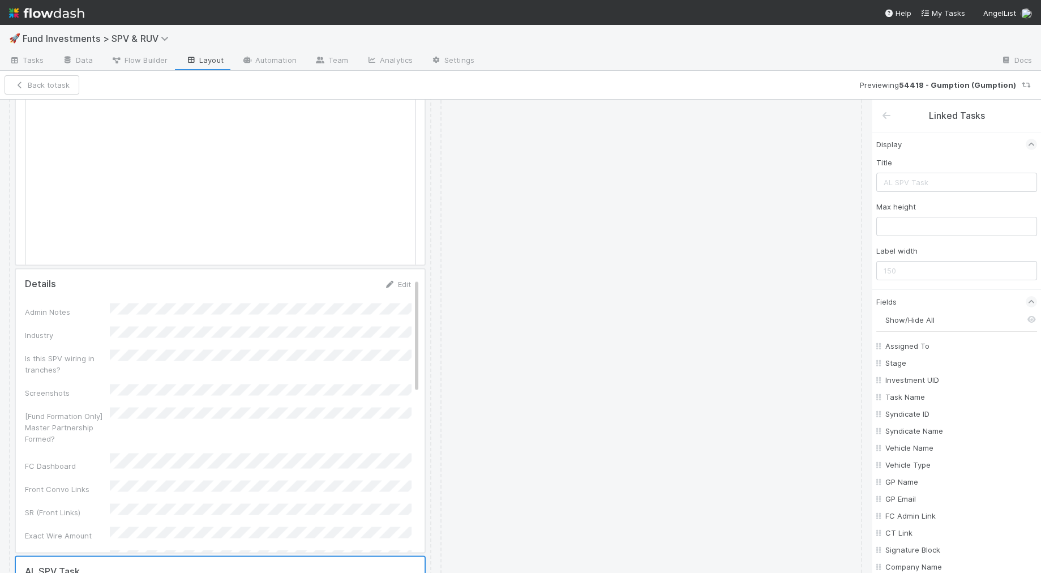
checkbox input "false"
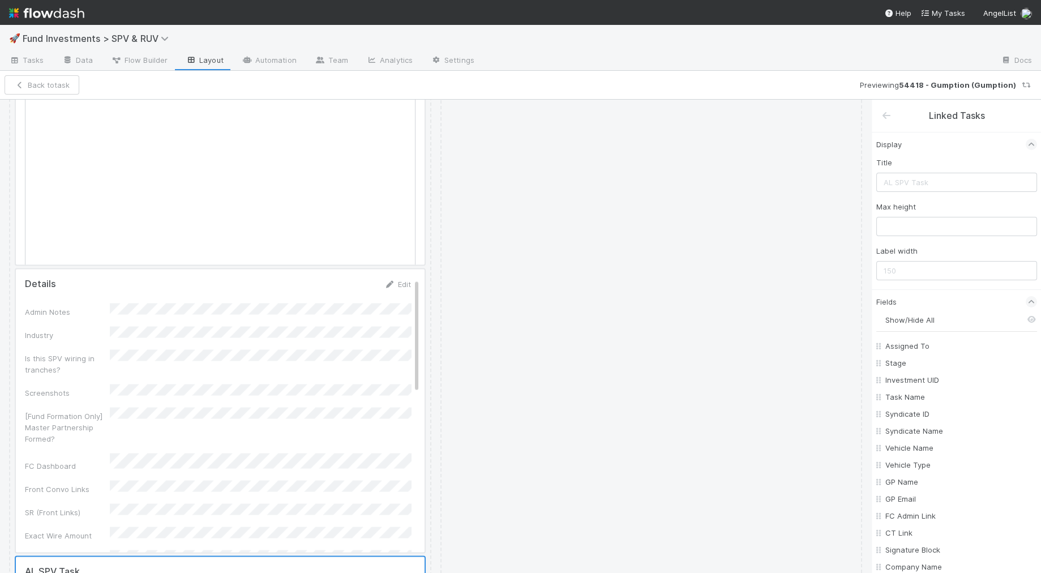
checkbox input "false"
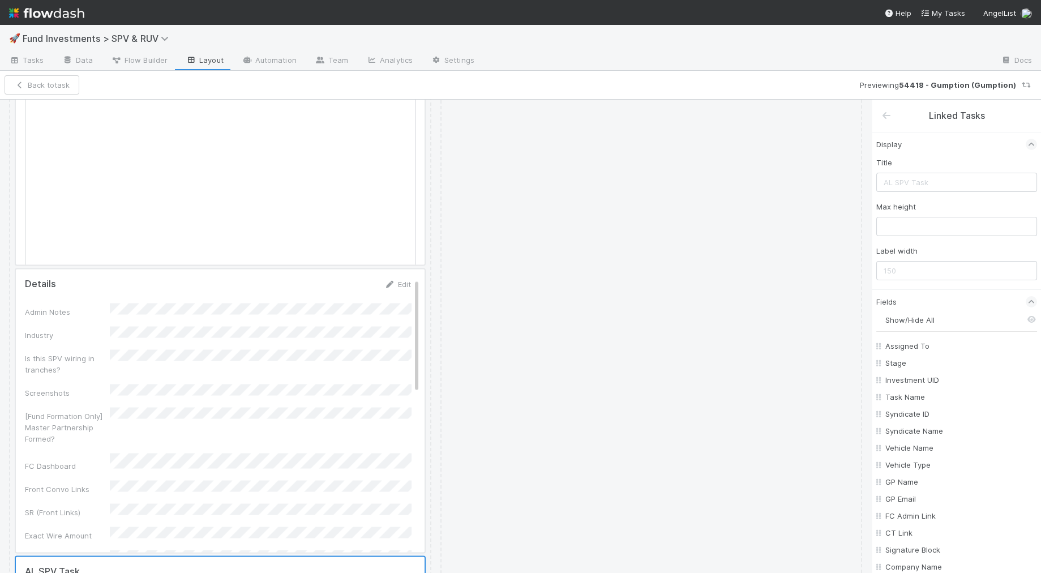
checkbox input "false"
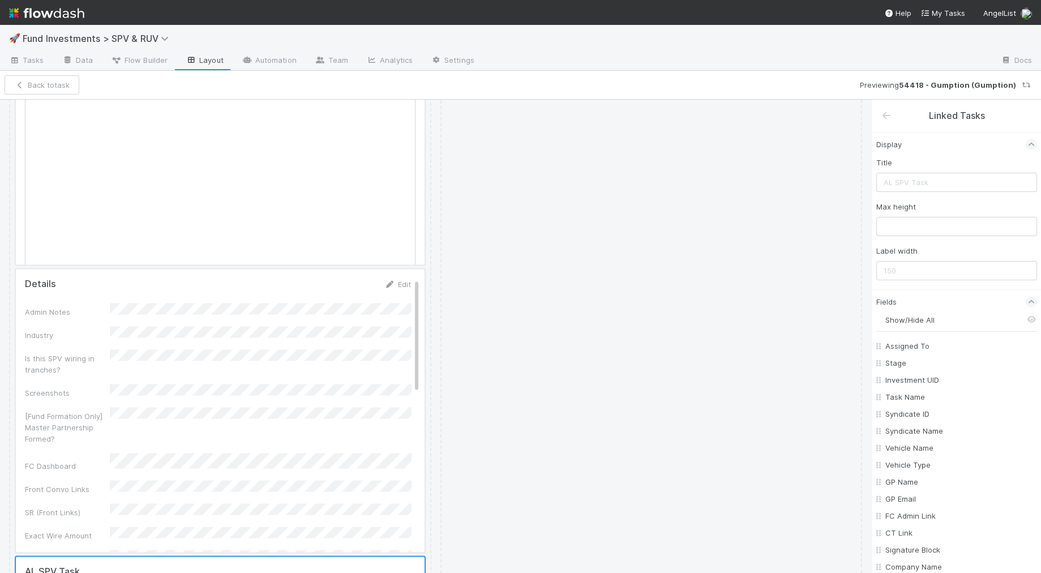
checkbox input "false"
checkbox On "false"
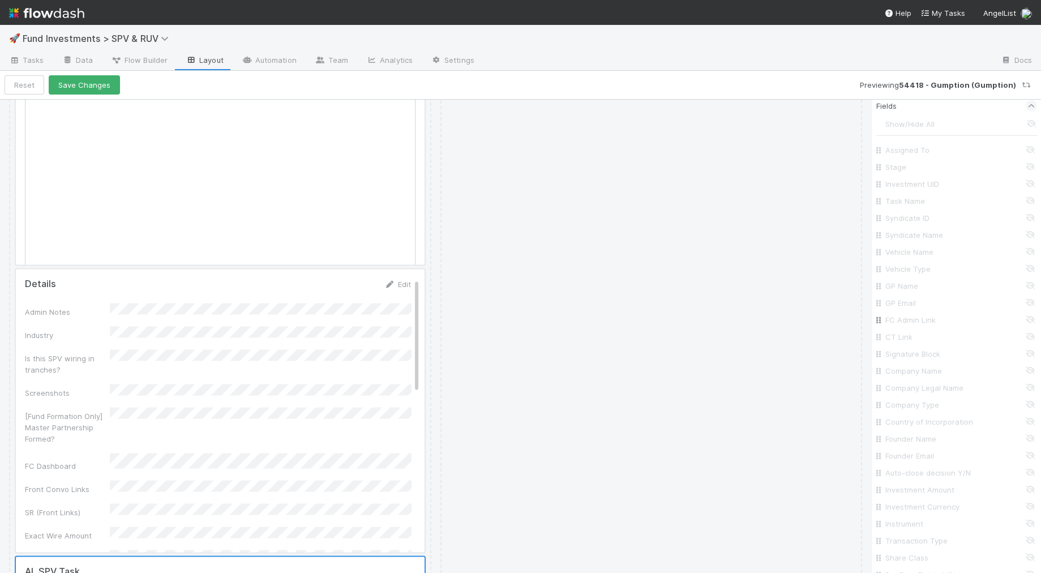
scroll to position [616, 0]
click at [911, 457] on label "Only on some stages" at bounding box center [927, 458] width 75 height 11
click at [885, 457] on input "Only on some stages" at bounding box center [880, 458] width 9 height 10
radio input "true"
radio input "false"
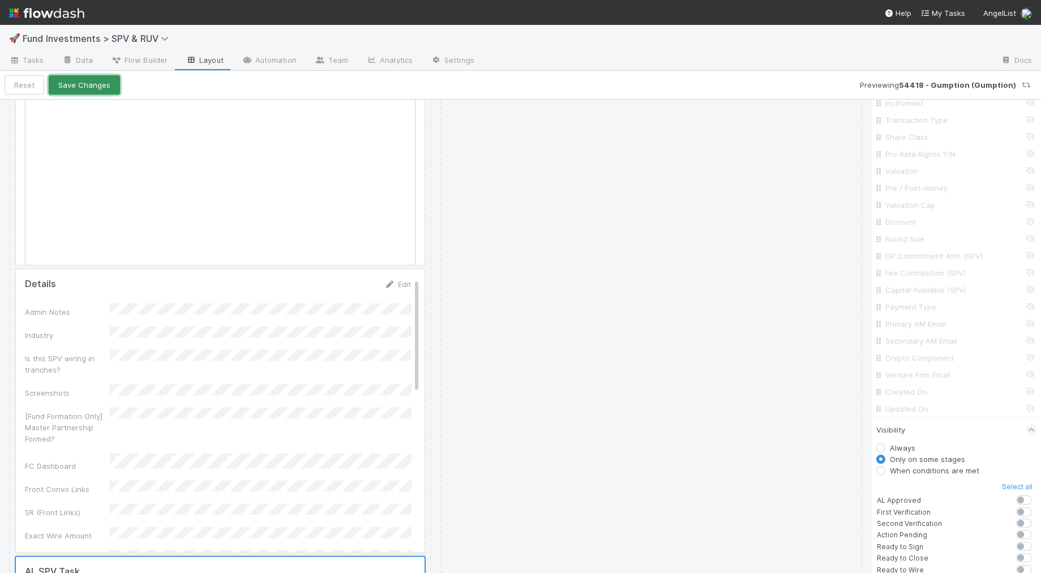
click at [89, 87] on button "Save Changes" at bounding box center [84, 84] width 71 height 19
click at [43, 87] on button "Back to task" at bounding box center [42, 84] width 75 height 19
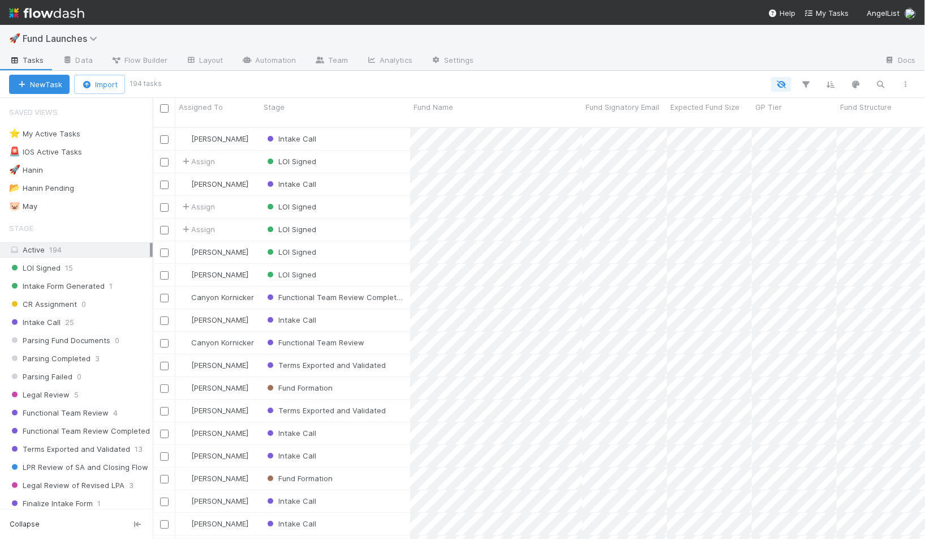
scroll to position [421, 773]
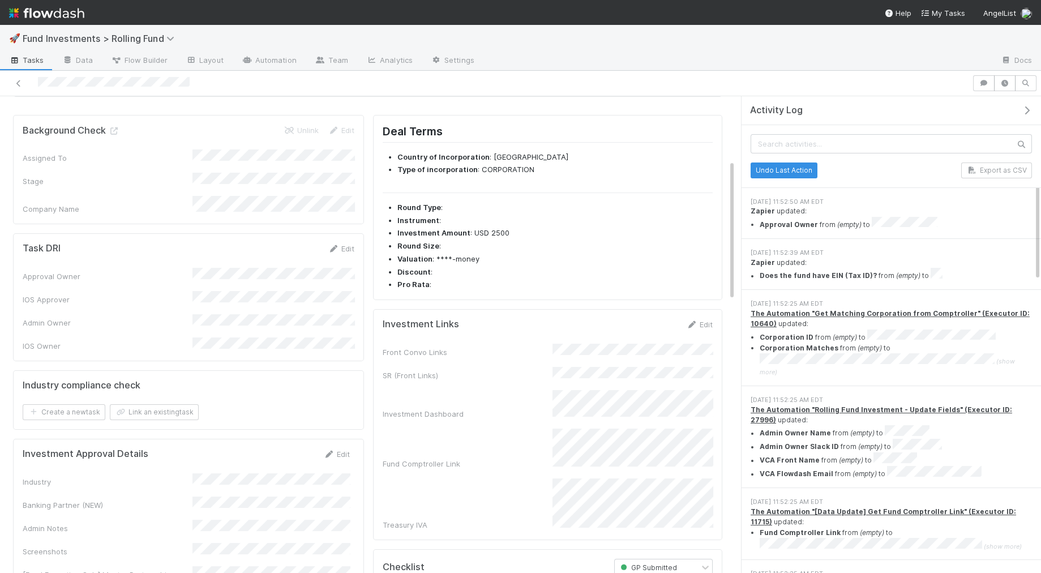
scroll to position [217, 0]
click at [260, 65] on link "Automation" at bounding box center [269, 61] width 73 height 18
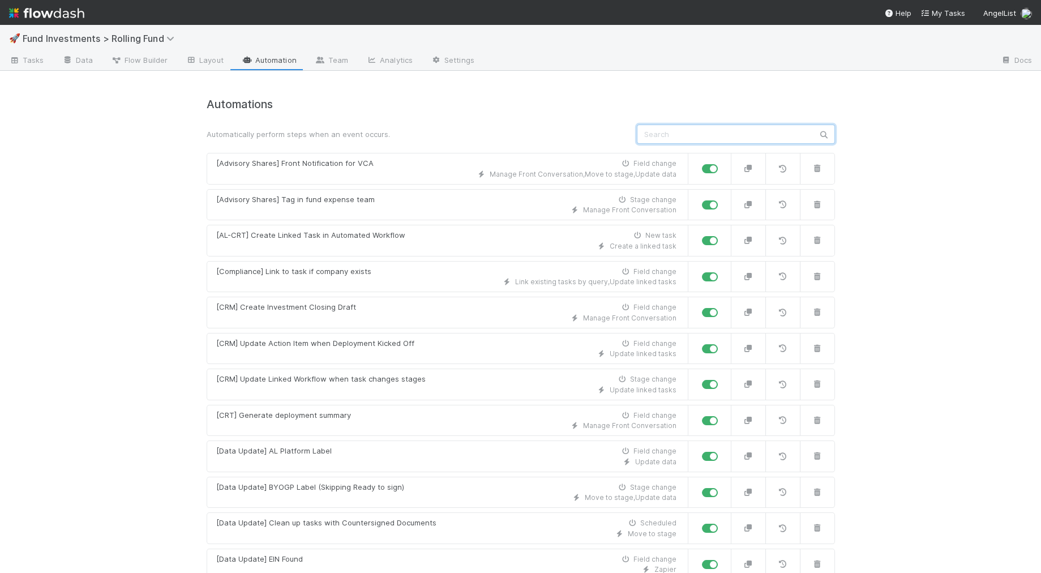
click at [651, 136] on input "text" at bounding box center [736, 134] width 198 height 19
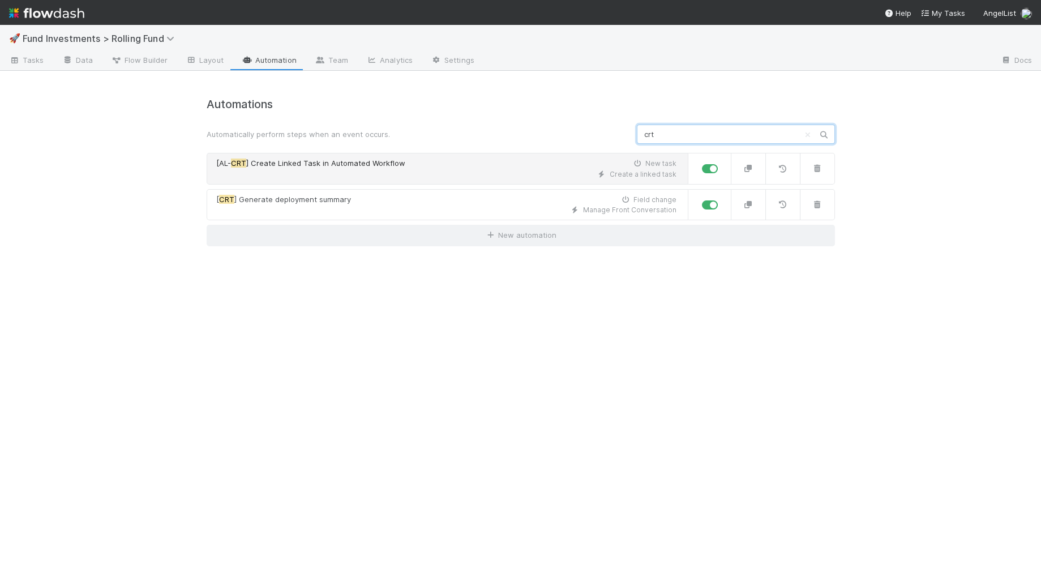
type input "crt"
click at [366, 178] on div "Create a linked task" at bounding box center [446, 174] width 460 height 10
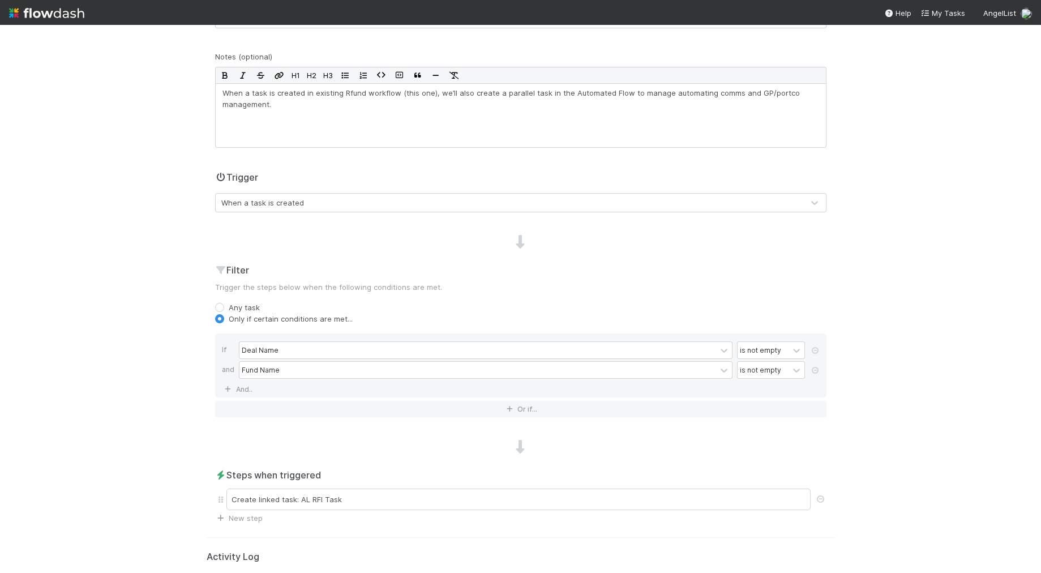
scroll to position [190, 0]
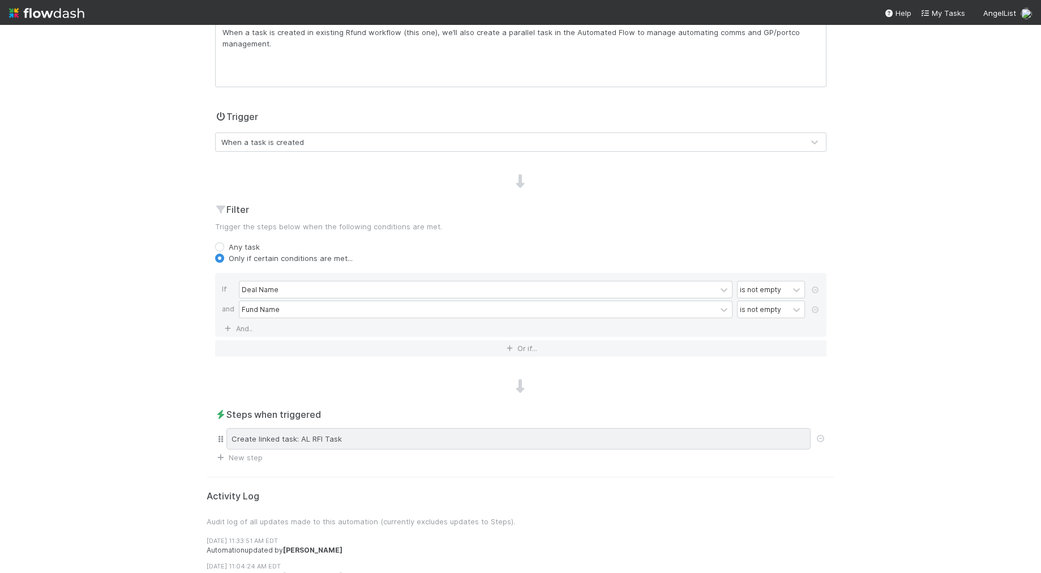
click at [325, 438] on div "Create linked task: AL RFI Task" at bounding box center [518, 439] width 584 height 22
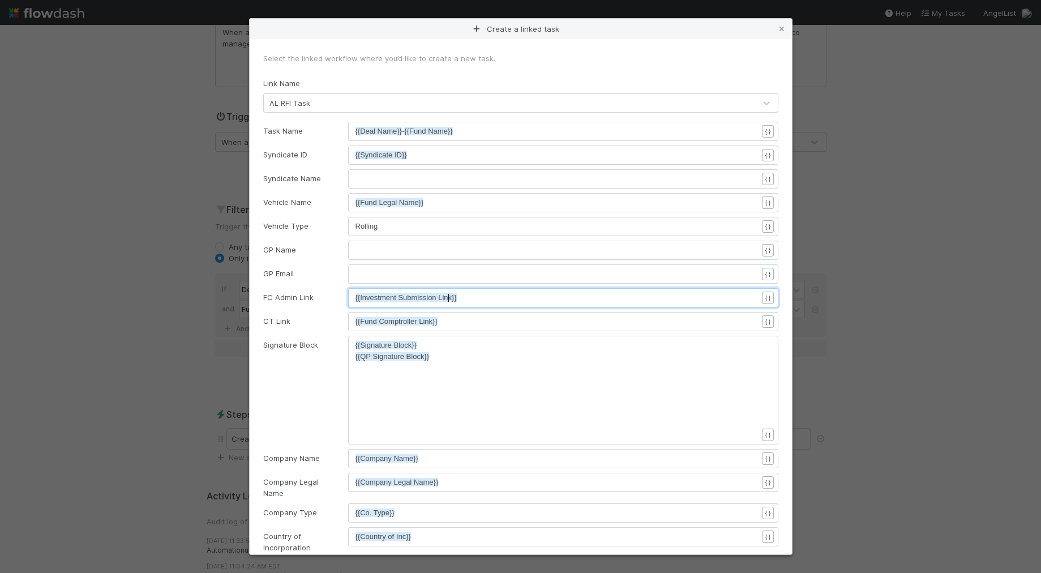
click at [448, 293] on span "{{Investment Submission Link}}" at bounding box center [405, 297] width 101 height 8
drag, startPoint x: 462, startPoint y: 295, endPoint x: 338, endPoint y: 291, distance: 124.6
type textarea "{{investment dash"
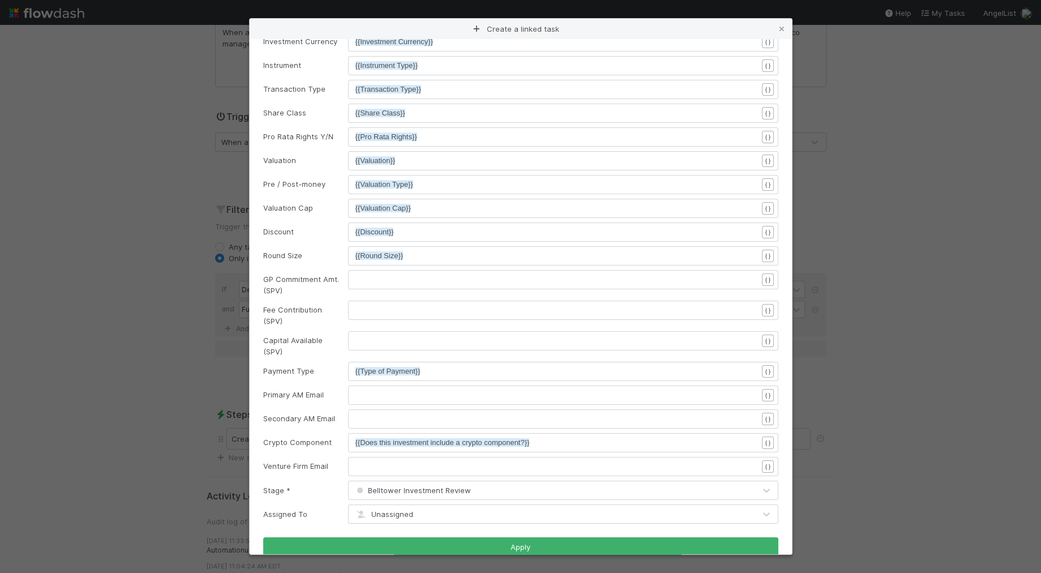
scroll to position [636, 0]
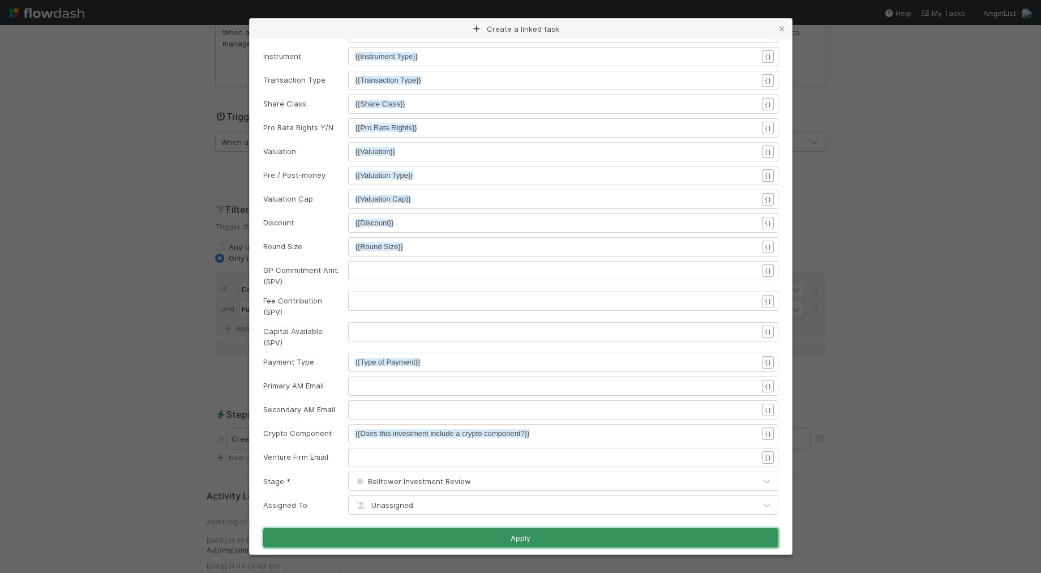
click at [551, 528] on button "Apply" at bounding box center [520, 537] width 515 height 19
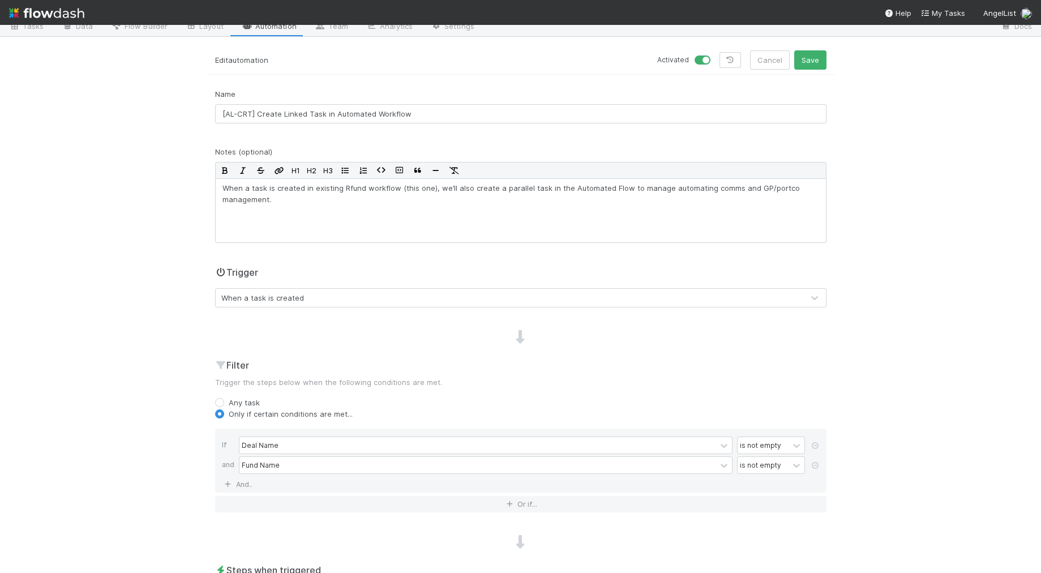
scroll to position [0, 0]
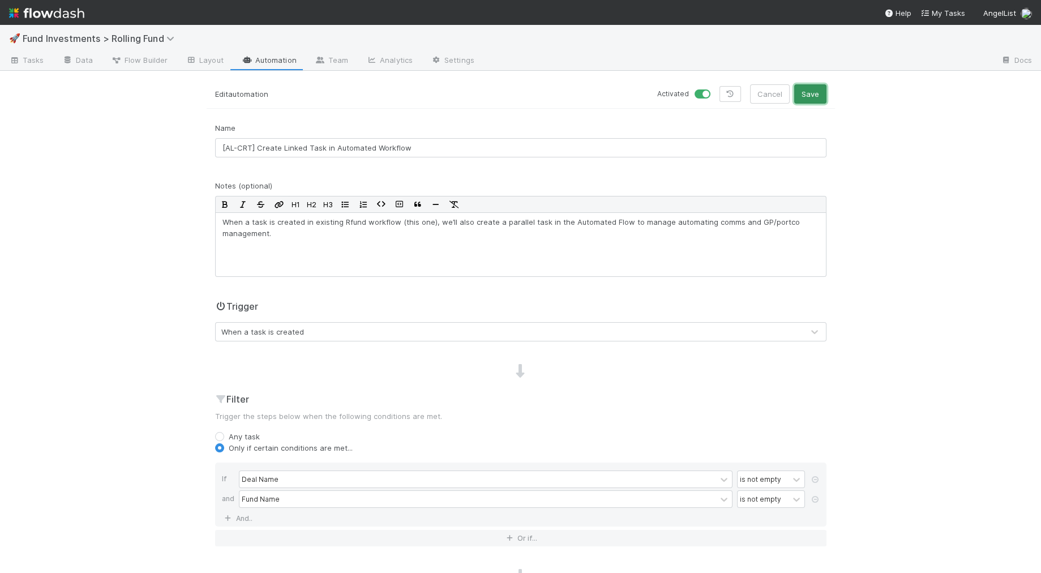
click at [810, 93] on button "Save" at bounding box center [810, 93] width 32 height 19
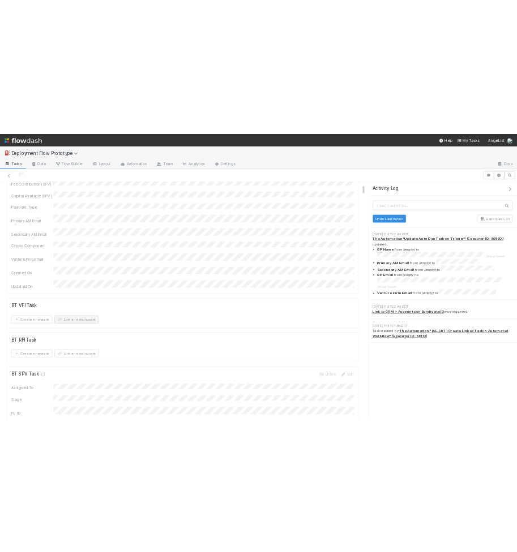
scroll to position [900, 0]
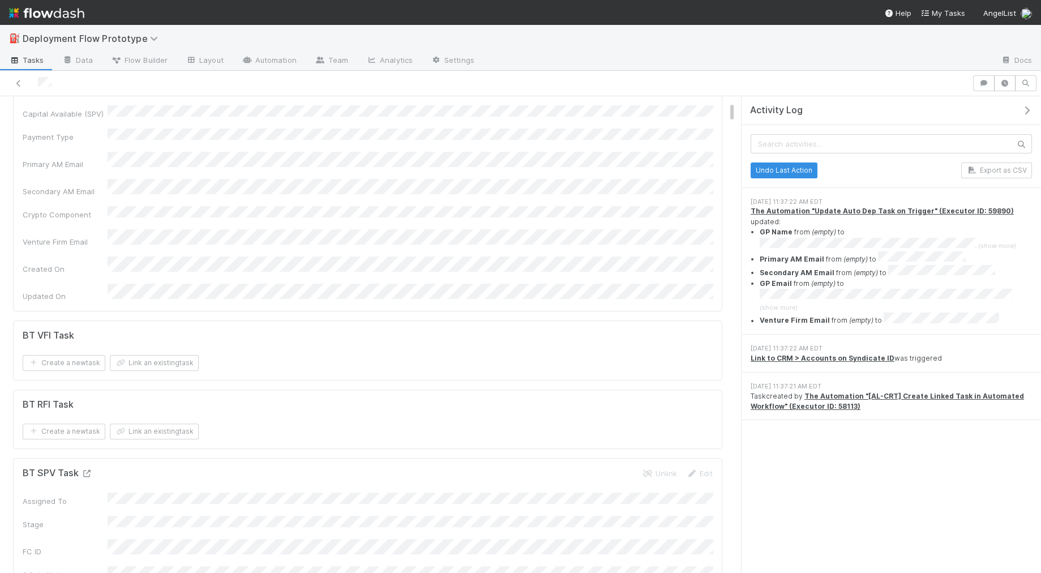
click at [88, 470] on icon at bounding box center [86, 473] width 11 height 7
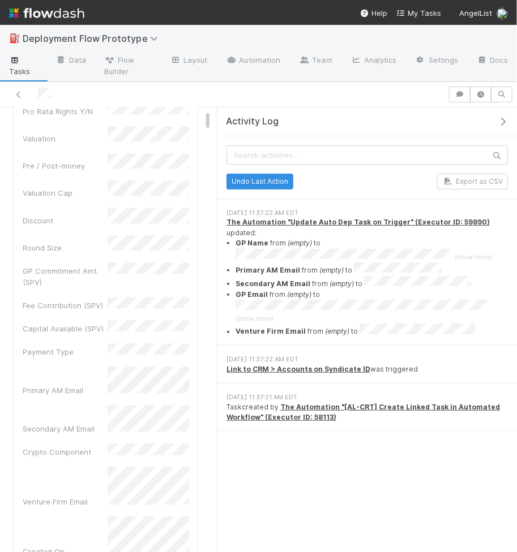
scroll to position [1127, 0]
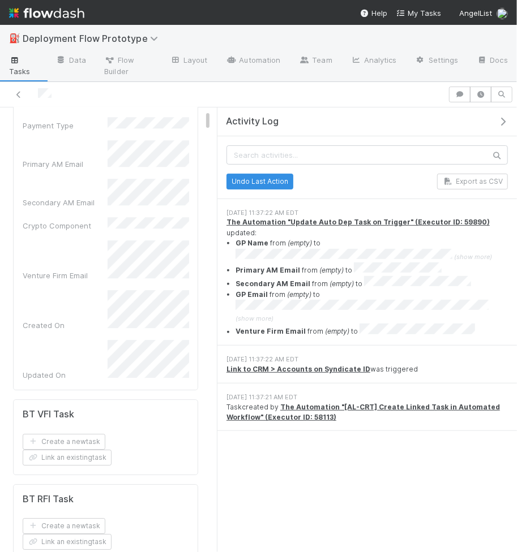
click at [503, 122] on icon "button" at bounding box center [502, 121] width 11 height 9
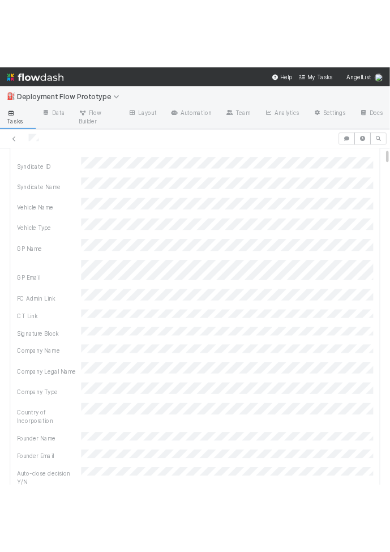
scroll to position [0, 0]
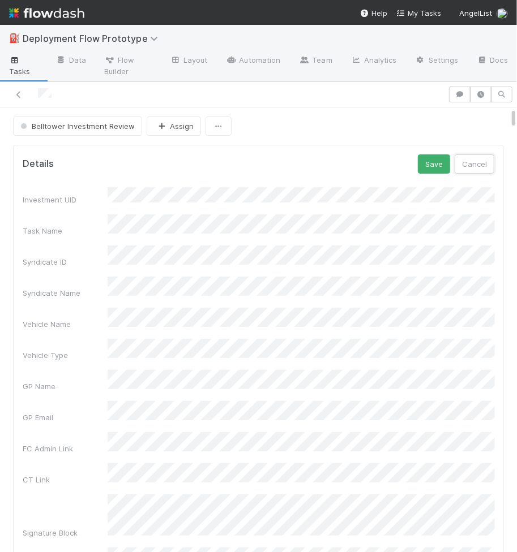
click at [482, 166] on button "Cancel" at bounding box center [474, 164] width 40 height 19
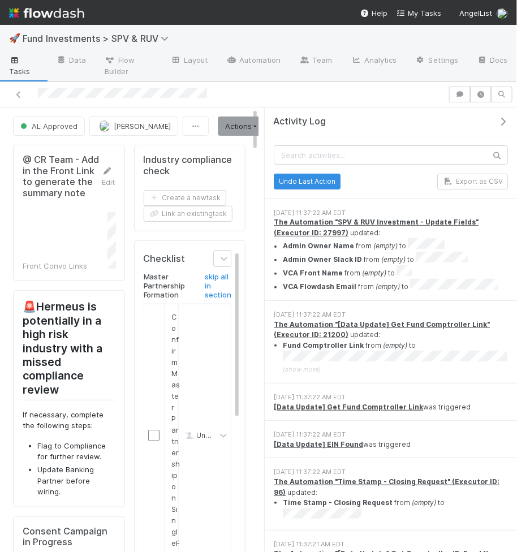
click at [505, 119] on icon "button" at bounding box center [503, 121] width 11 height 9
